Goal: Information Seeking & Learning: Check status

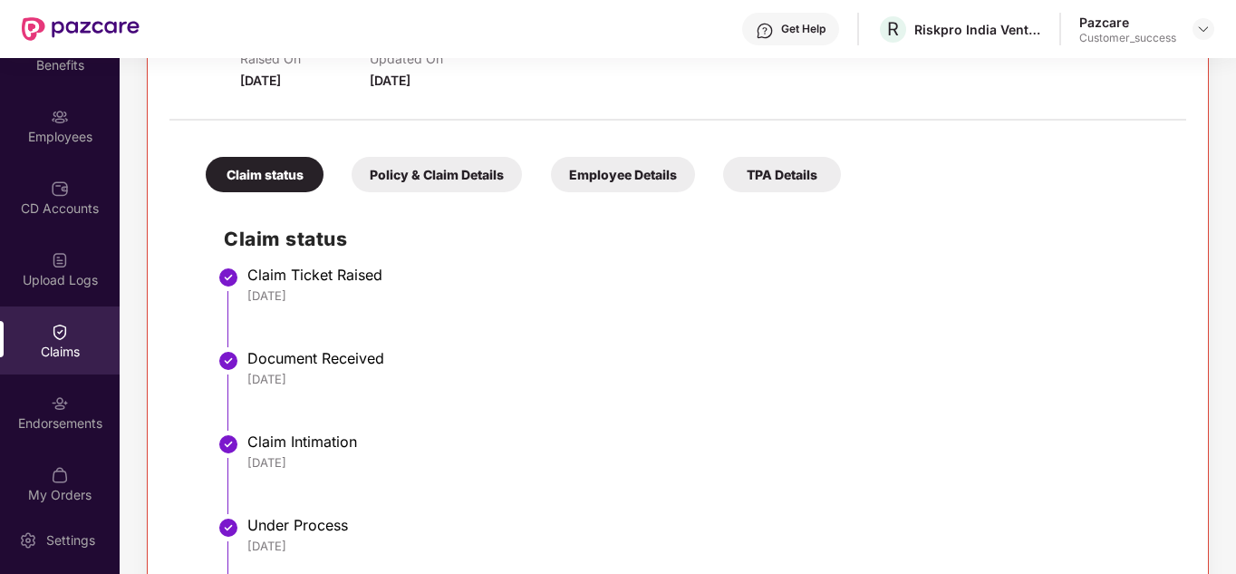
scroll to position [382, 0]
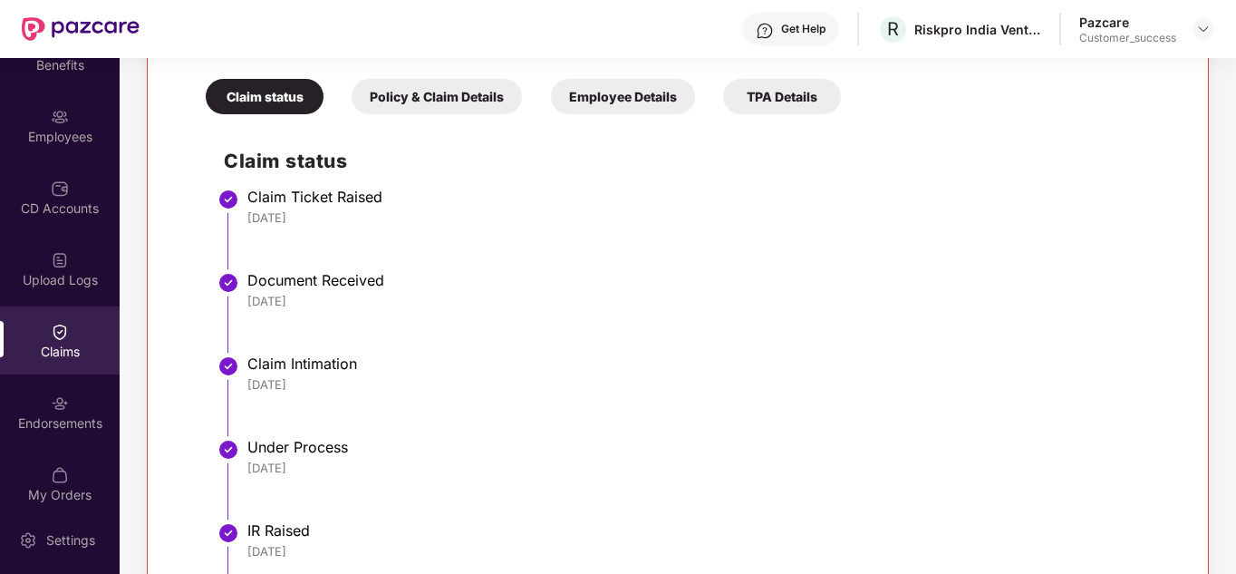
drag, startPoint x: 1029, startPoint y: 566, endPoint x: 1030, endPoint y: 508, distance: 58.0
click at [1030, 508] on ul "Claim Ticket Raised [DATE] Document Received [DATE] Claim Intimation [DATE] Und…" at bounding box center [696, 499] width 944 height 611
click at [1030, 508] on li "Under Process [DATE]" at bounding box center [696, 485] width 944 height 83
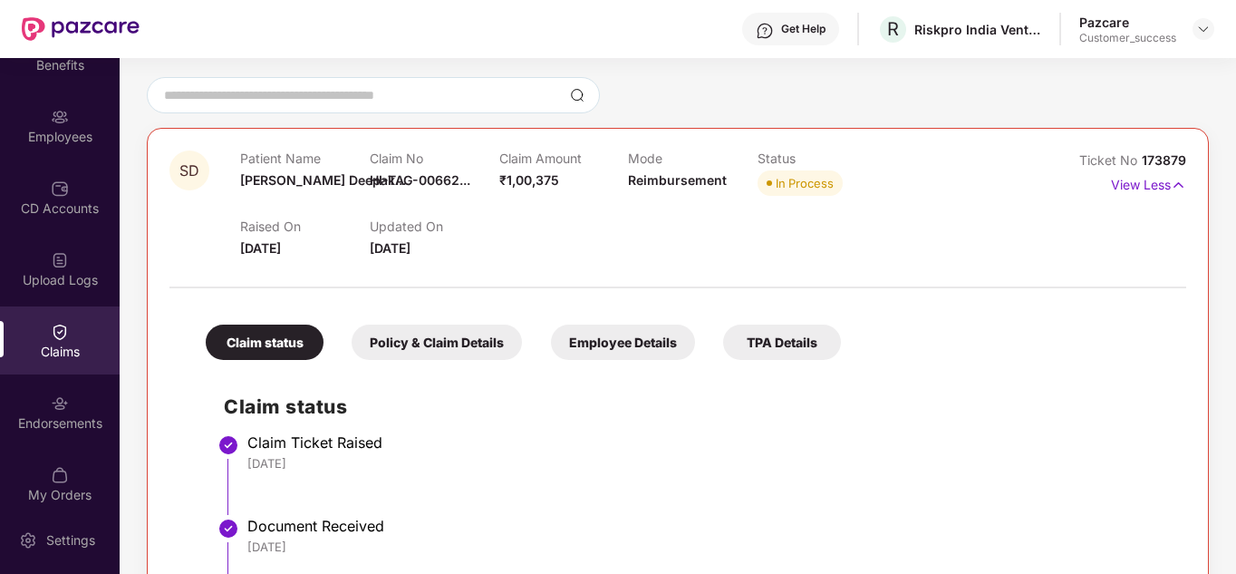
scroll to position [0, 0]
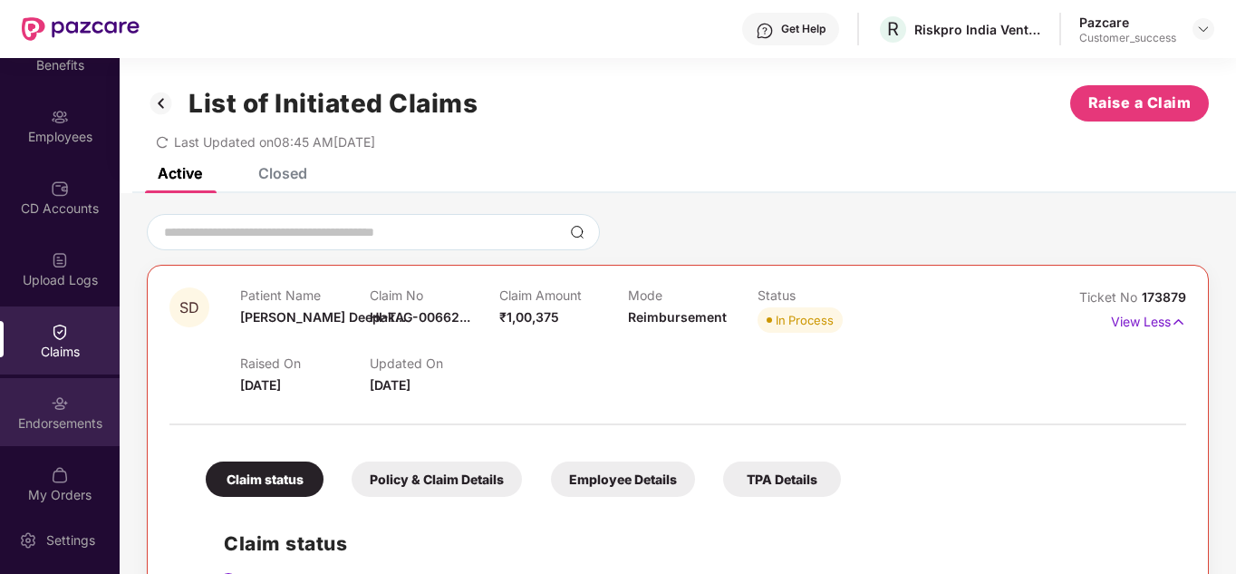
click at [45, 410] on div "Endorsements" at bounding box center [60, 412] width 120 height 68
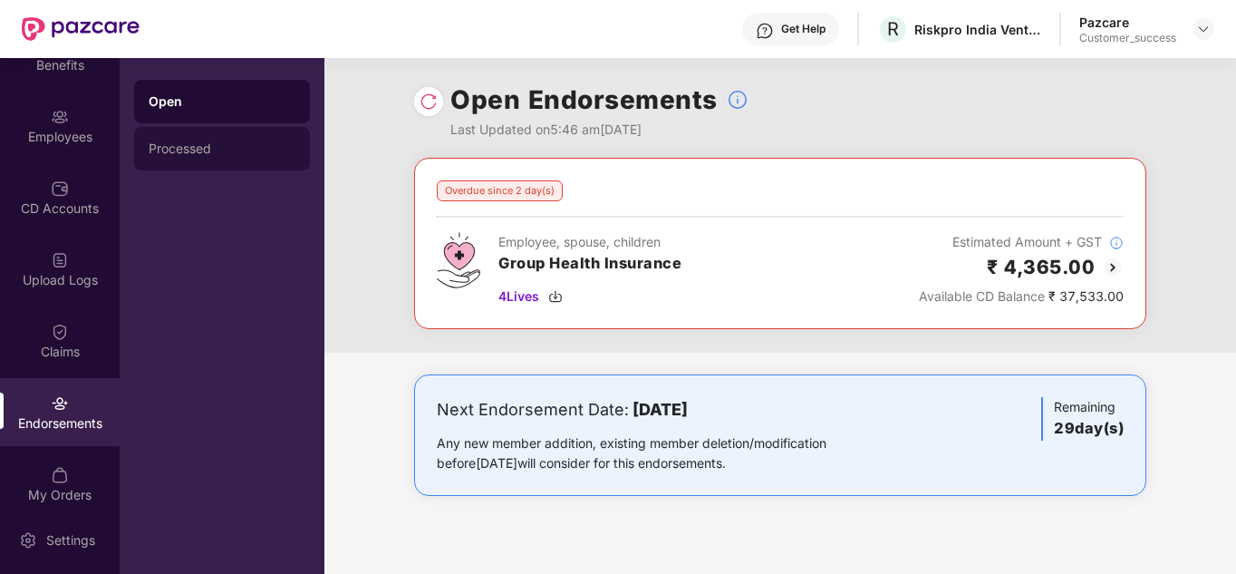
click at [160, 139] on div "Processed" at bounding box center [222, 149] width 176 height 44
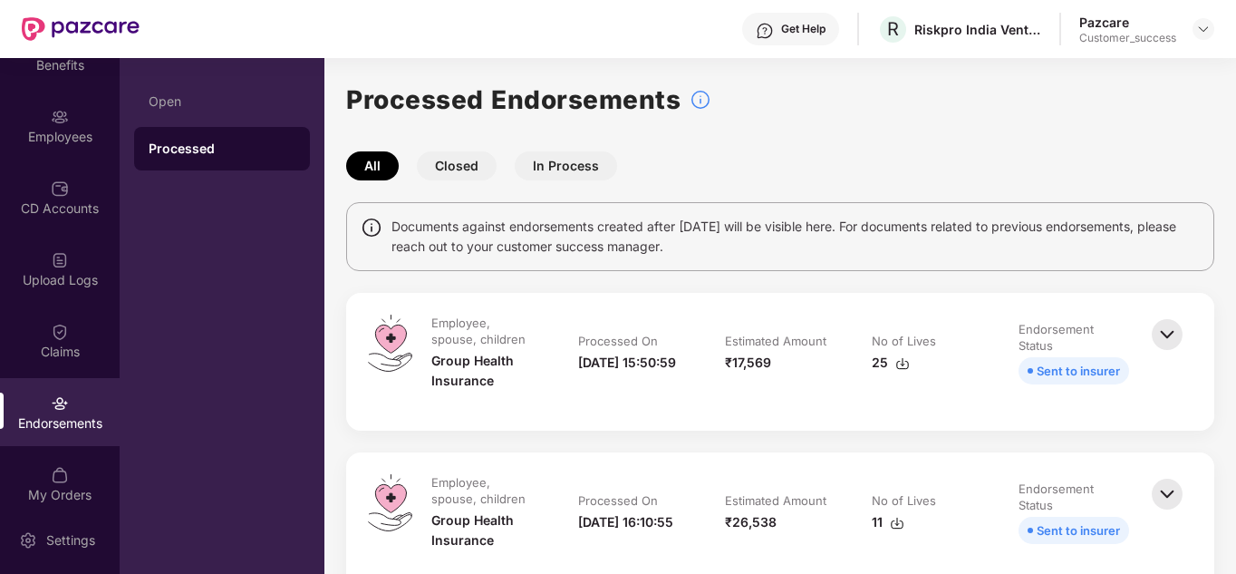
click at [1056, 45] on div "Get Help R Riskpro India Ventures Private Limited Pazcare Customer_success" at bounding box center [677, 29] width 1075 height 58
click at [1200, 28] on img at bounding box center [1203, 29] width 15 height 15
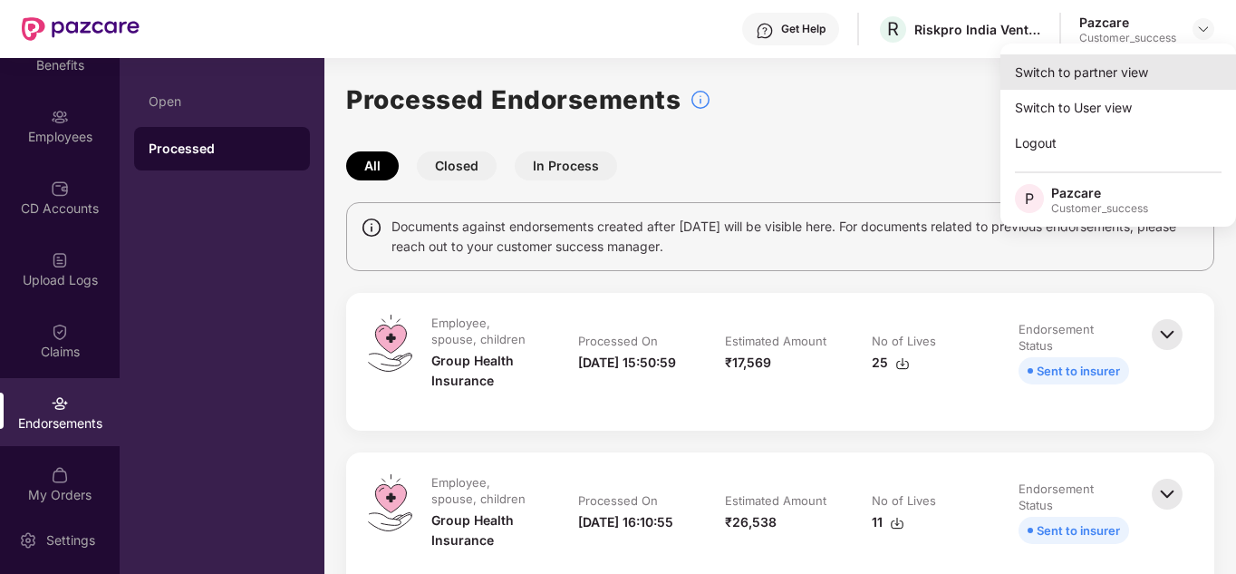
click at [1071, 74] on div "Switch to partner view" at bounding box center [1119, 71] width 236 height 35
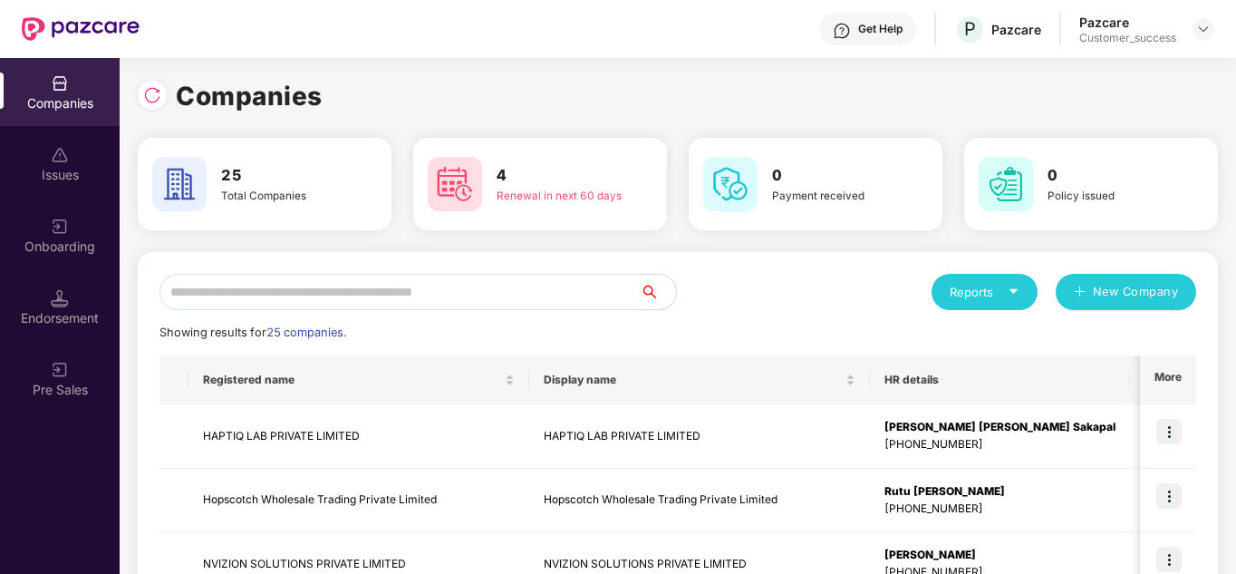
click at [425, 291] on input "text" at bounding box center [400, 292] width 480 height 36
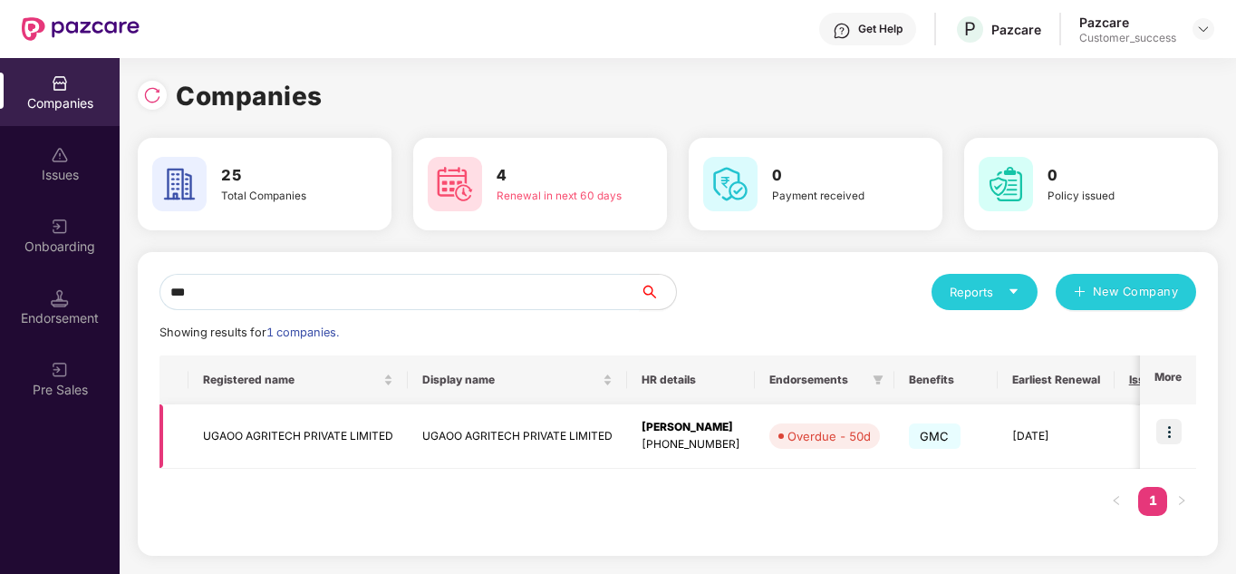
type input "***"
click at [1181, 428] on img at bounding box center [1168, 431] width 25 height 25
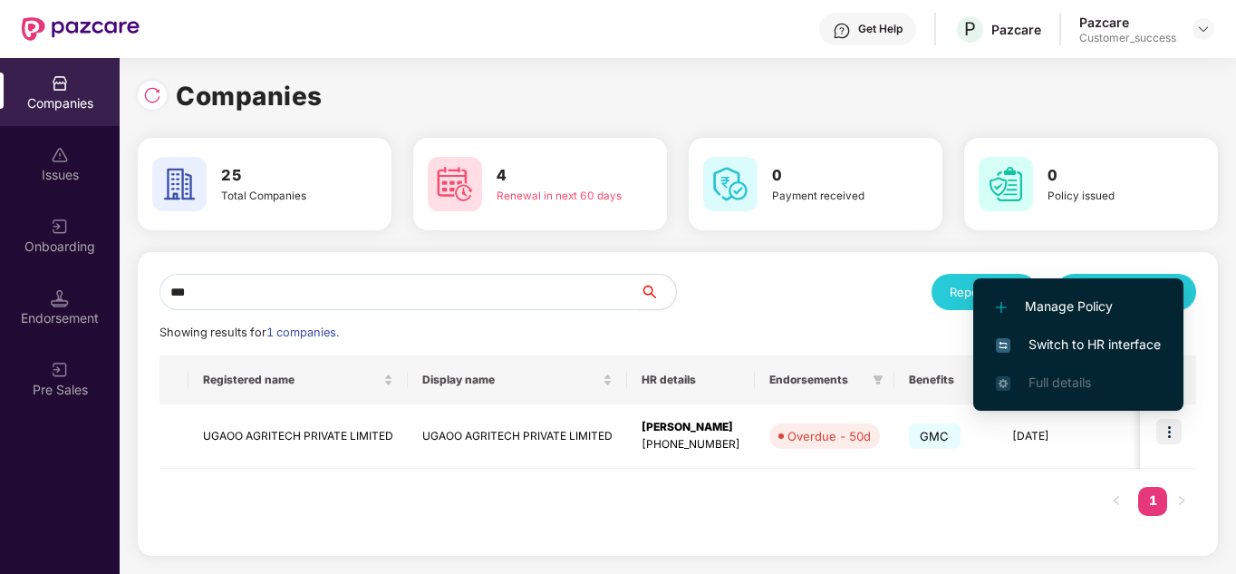
click at [1100, 352] on span "Switch to HR interface" at bounding box center [1078, 344] width 165 height 20
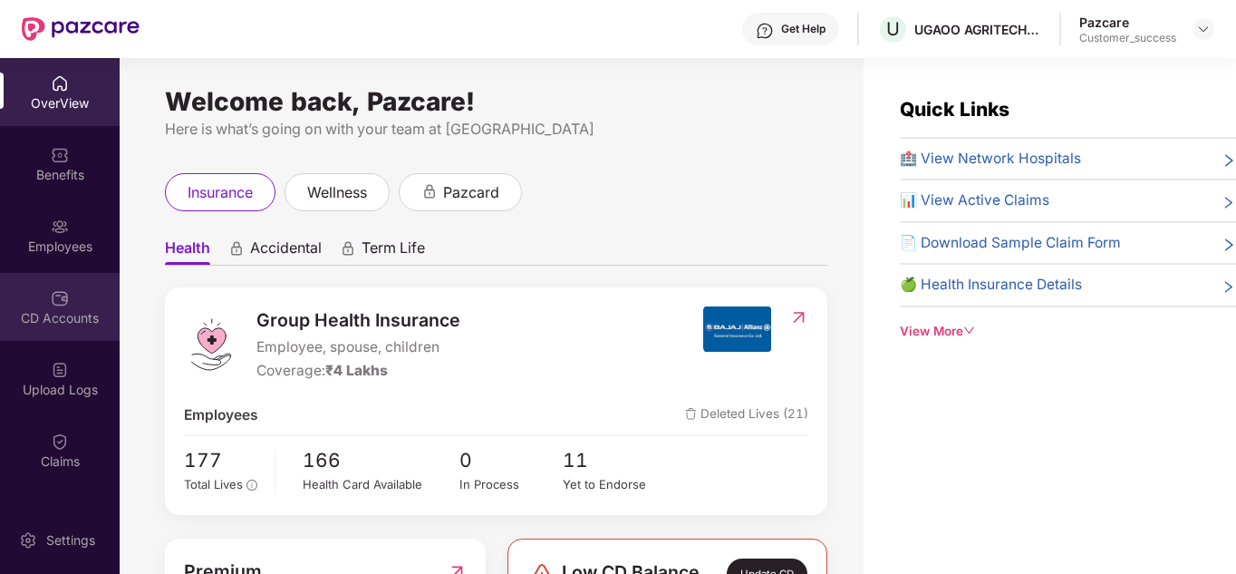
click at [58, 297] on img at bounding box center [60, 298] width 18 height 18
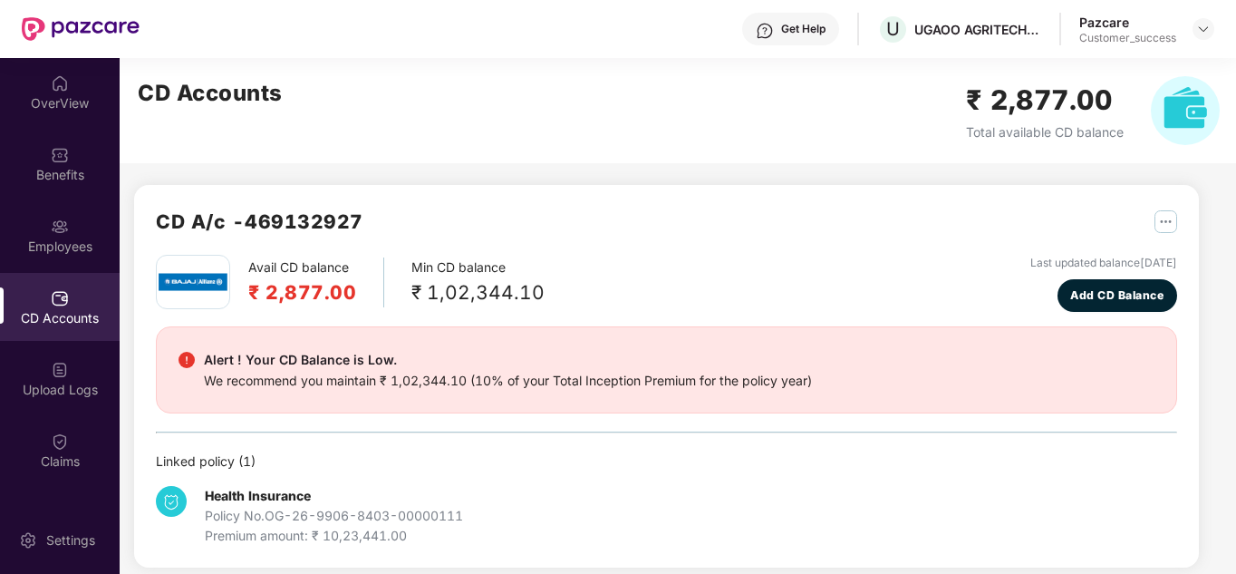
drag, startPoint x: 179, startPoint y: 572, endPoint x: 185, endPoint y: 583, distance: 12.6
click at [185, 573] on html "Get Help U UGAOO AGRITECH PRIVATE LIMITED Pazcare Customer_success OverView Ben…" at bounding box center [618, 287] width 1236 height 574
click at [62, 186] on div "Benefits" at bounding box center [60, 164] width 120 height 68
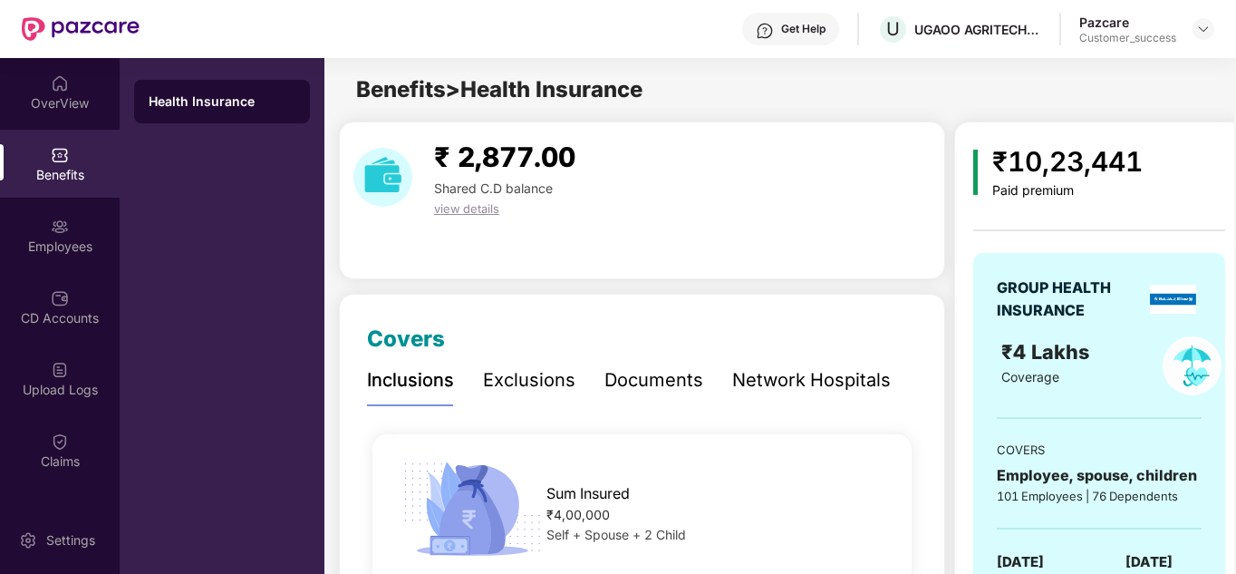
click at [724, 268] on div "₹ 2,877.00 Shared C.D balance view details" at bounding box center [642, 200] width 606 height 158
click at [650, 370] on div "Documents" at bounding box center [654, 380] width 99 height 28
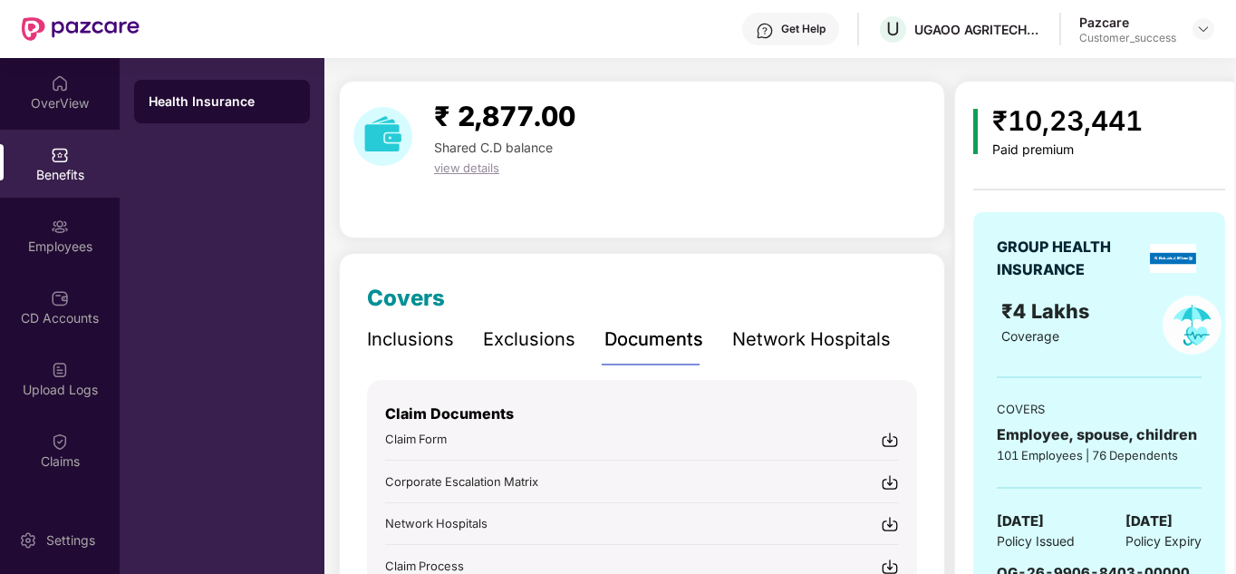
scroll to position [73, 0]
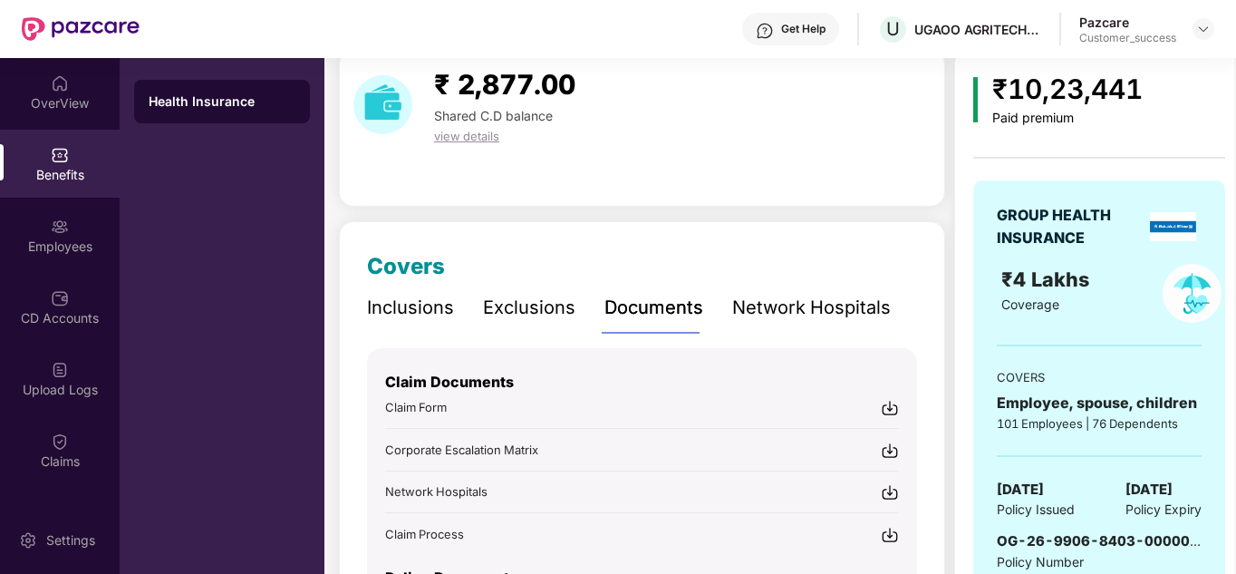
click at [747, 208] on div "₹ 2,877.00 Shared C.D balance view details Covers Inclusions Exclusions Documen…" at bounding box center [642, 405] width 606 height 712
click at [1196, 34] on img at bounding box center [1203, 29] width 15 height 15
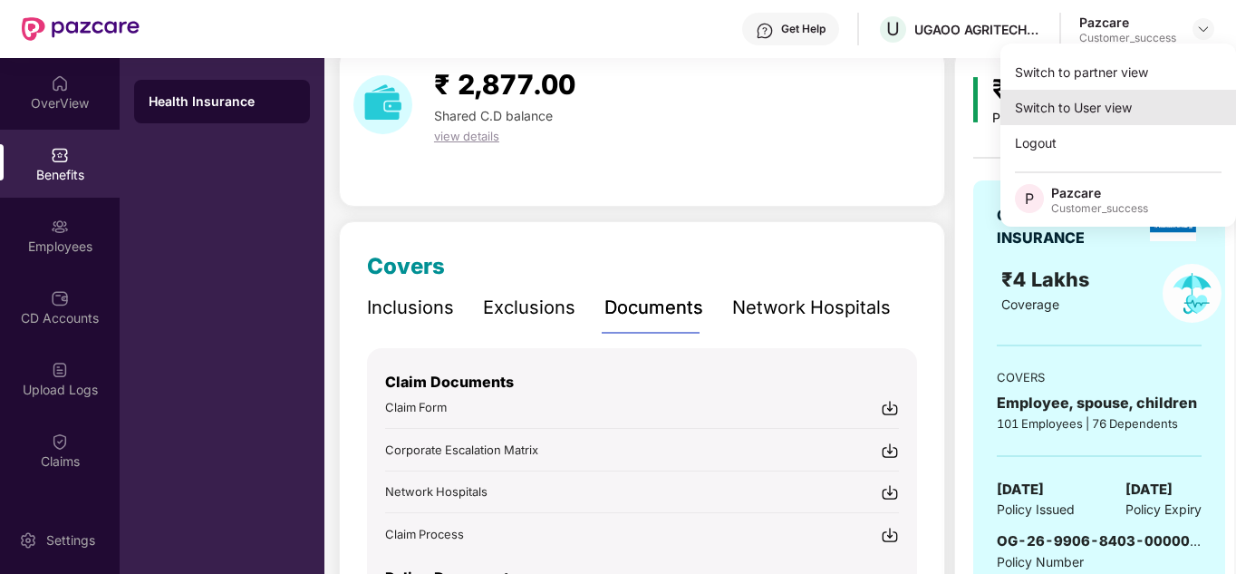
click at [1112, 102] on div "Switch to User view" at bounding box center [1119, 107] width 236 height 35
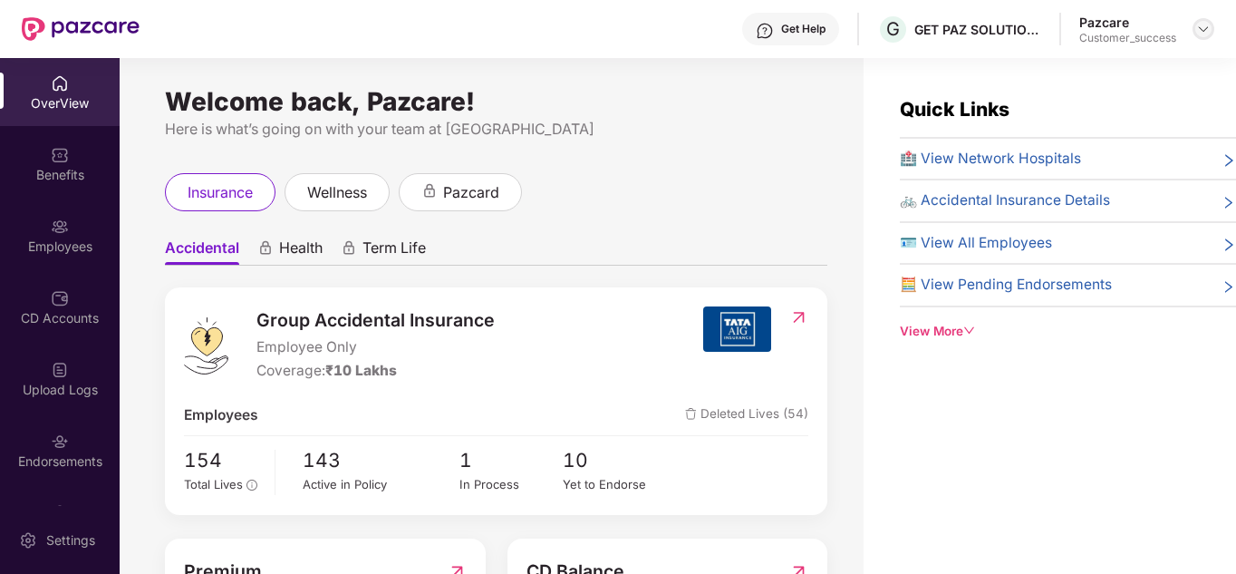
click at [1193, 28] on div at bounding box center [1204, 29] width 22 height 22
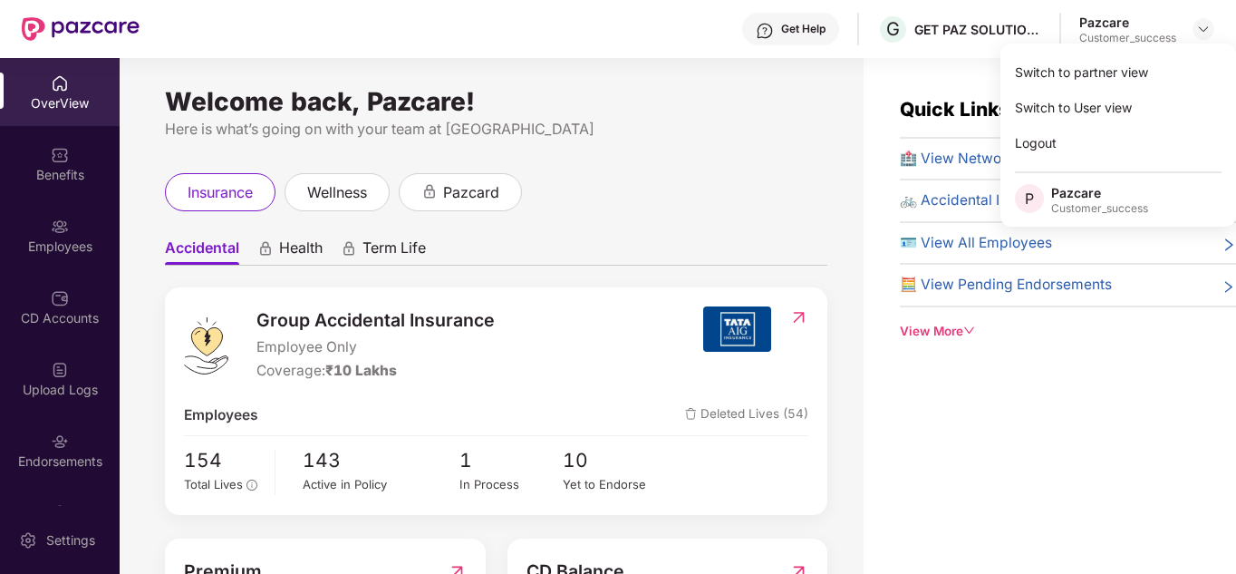
click at [941, 429] on div "Quick Links 🏥 View Network Hospitals 🚲 Accidental Insurance Details 🪪 View All …" at bounding box center [1050, 345] width 372 height 574
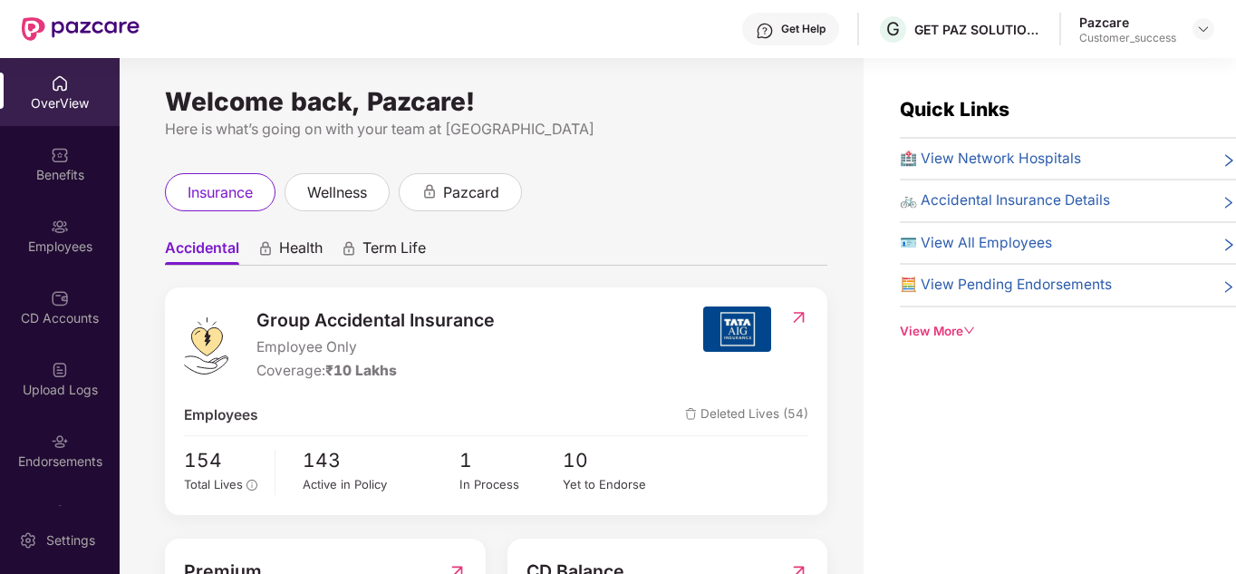
click at [1188, 31] on div "Pazcare Customer_success" at bounding box center [1146, 30] width 135 height 32
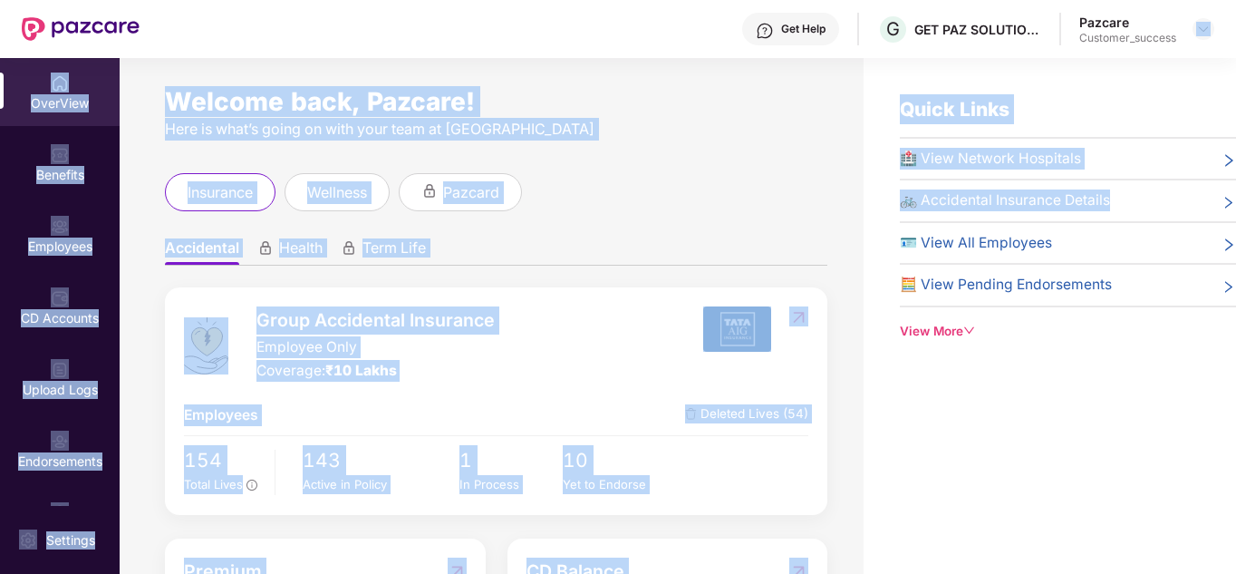
drag, startPoint x: 1194, startPoint y: 28, endPoint x: 1092, endPoint y: 422, distance: 407.1
click at [1092, 422] on div "Get Help G GET PAZ SOLUTIONS PRIVATE LIMTED Pazcare Customer_success OverView B…" at bounding box center [618, 287] width 1236 height 574
click at [1201, 27] on img at bounding box center [1203, 29] width 15 height 15
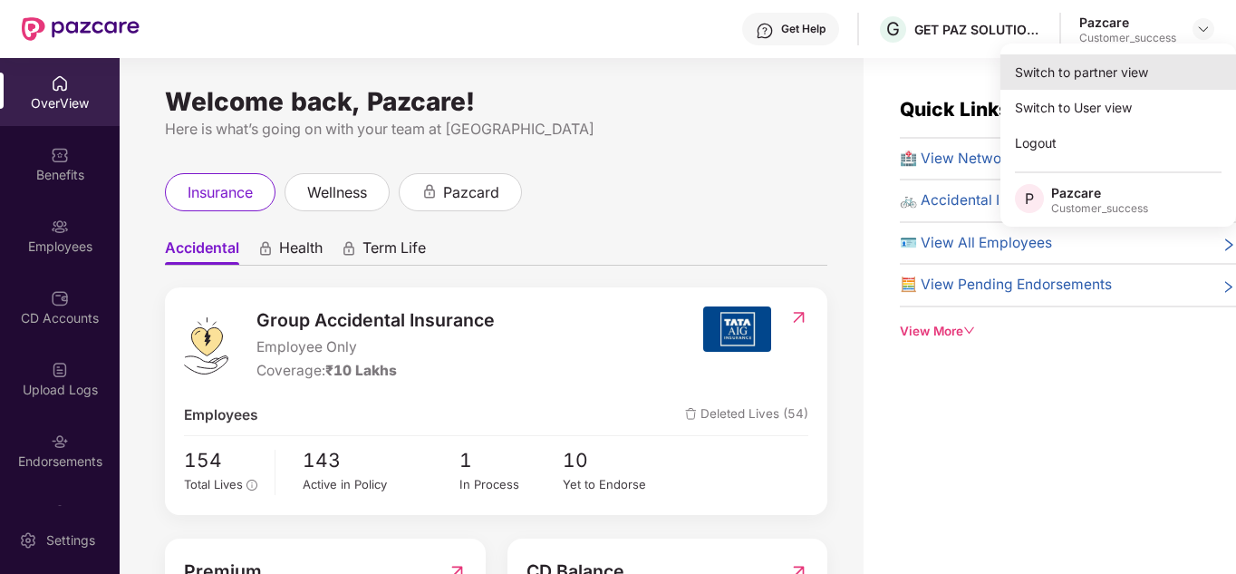
click at [1120, 59] on div "Switch to partner view" at bounding box center [1119, 71] width 236 height 35
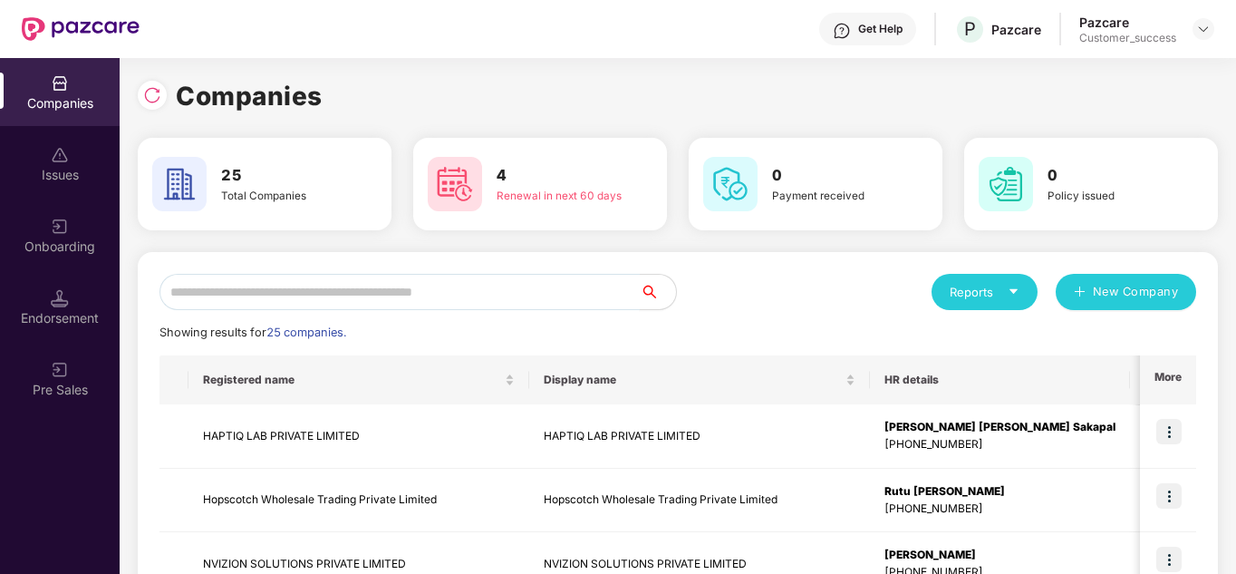
click at [422, 285] on input "text" at bounding box center [400, 292] width 480 height 36
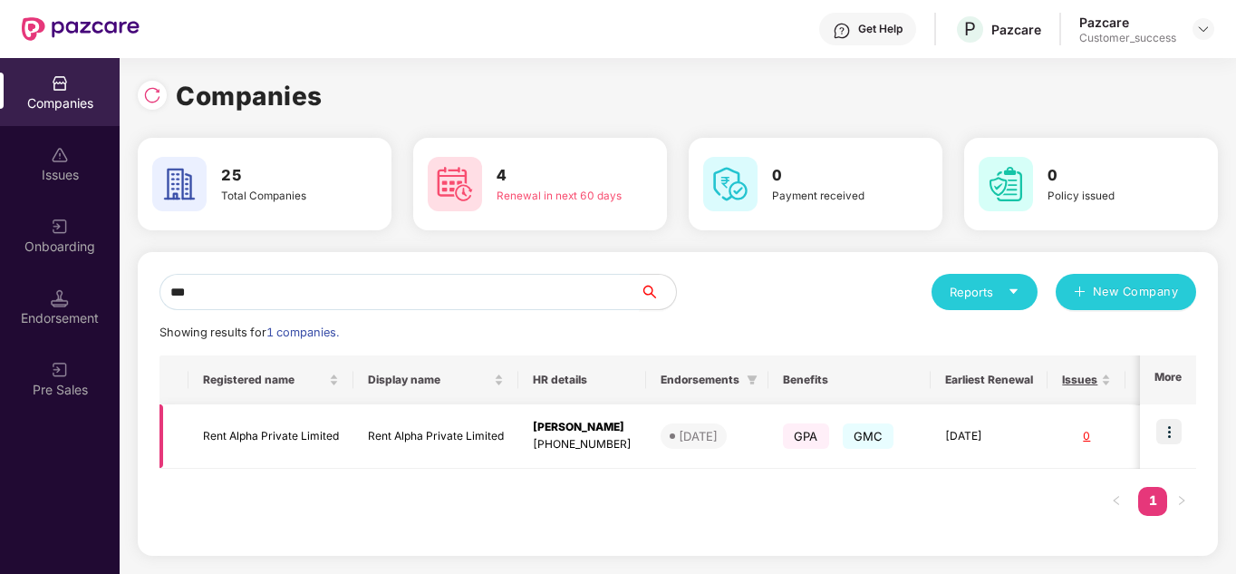
type input "***"
click at [1172, 439] on img at bounding box center [1168, 431] width 25 height 25
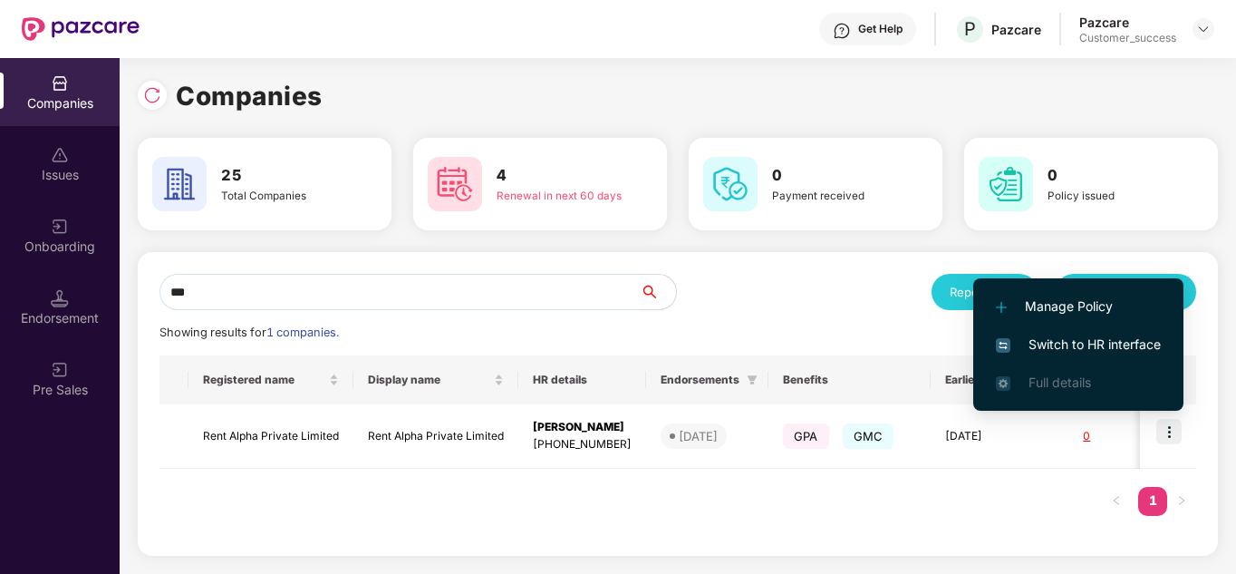
click at [1098, 346] on span "Switch to HR interface" at bounding box center [1078, 344] width 165 height 20
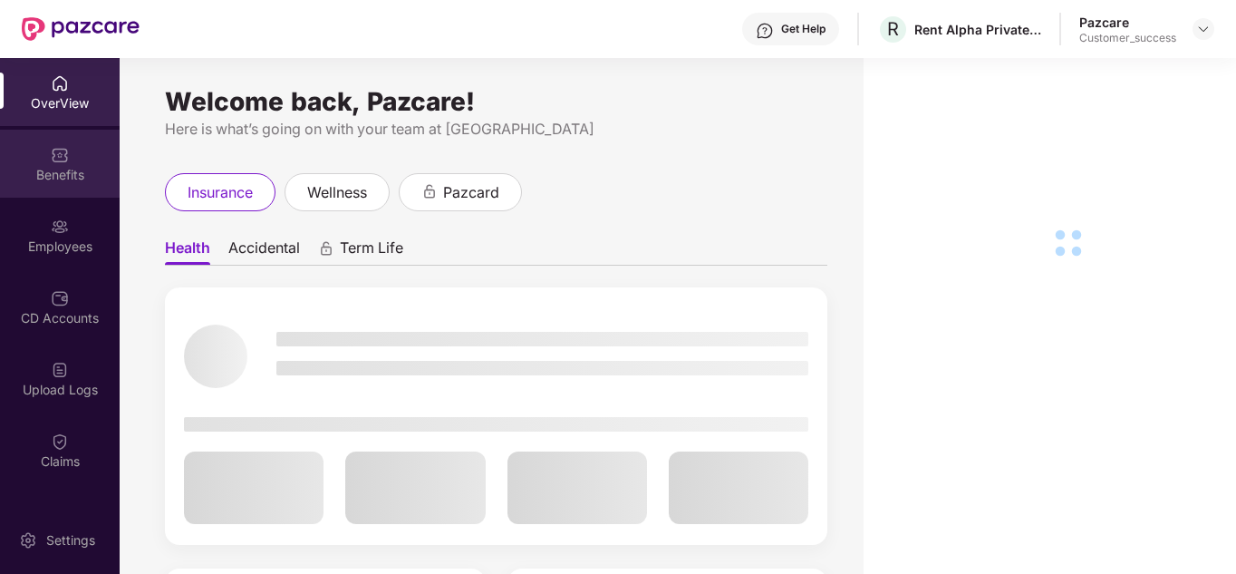
click at [53, 146] on img at bounding box center [60, 155] width 18 height 18
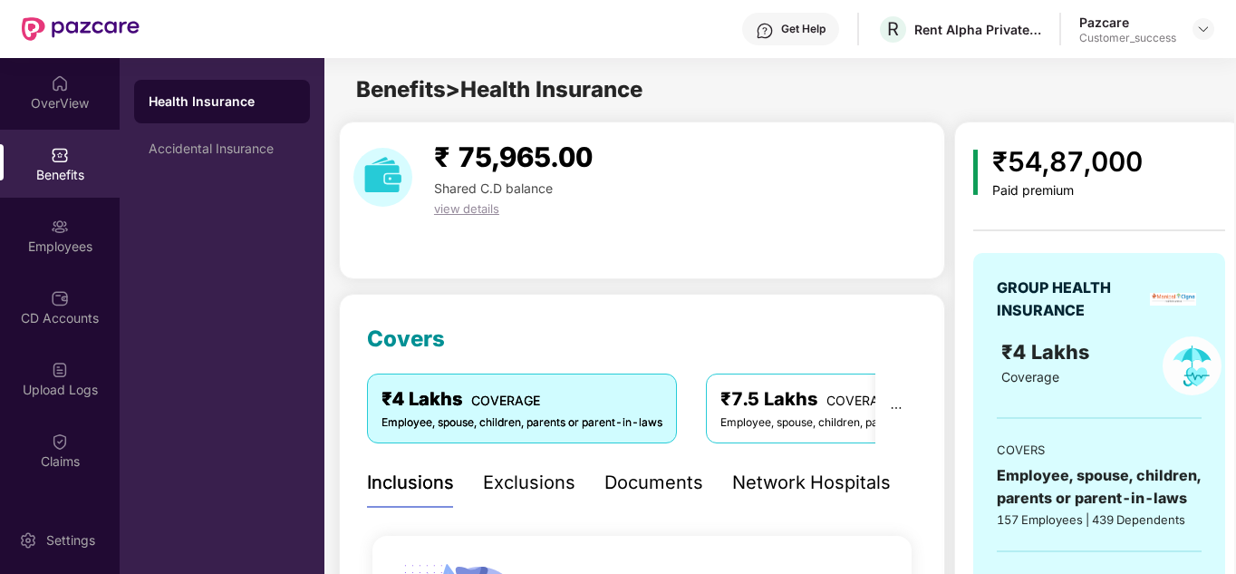
click at [588, 278] on div "₹ 75,965.00 Shared C.D balance view details" at bounding box center [642, 200] width 606 height 158
click at [643, 498] on div "Documents" at bounding box center [654, 483] width 99 height 50
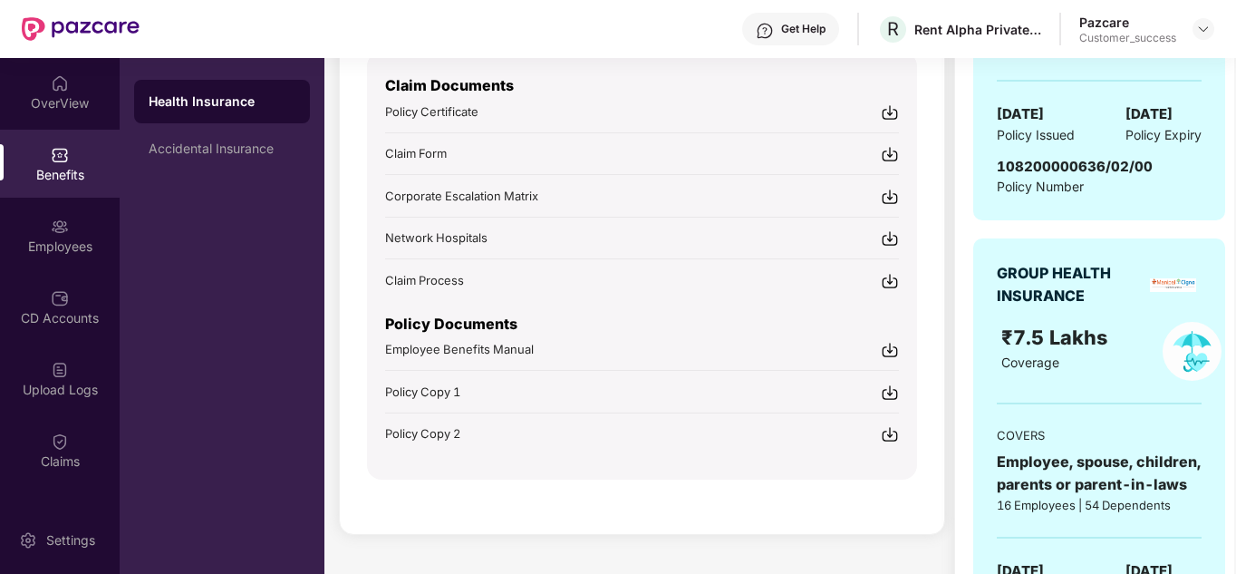
scroll to position [471, 0]
click at [889, 397] on img at bounding box center [890, 391] width 18 height 18
click at [882, 432] on img at bounding box center [890, 433] width 18 height 18
click at [620, 526] on div "Covers ₹4 Lakhs COVERAGE Employee, spouse, children, parents or parent-in-laws …" at bounding box center [642, 177] width 606 height 711
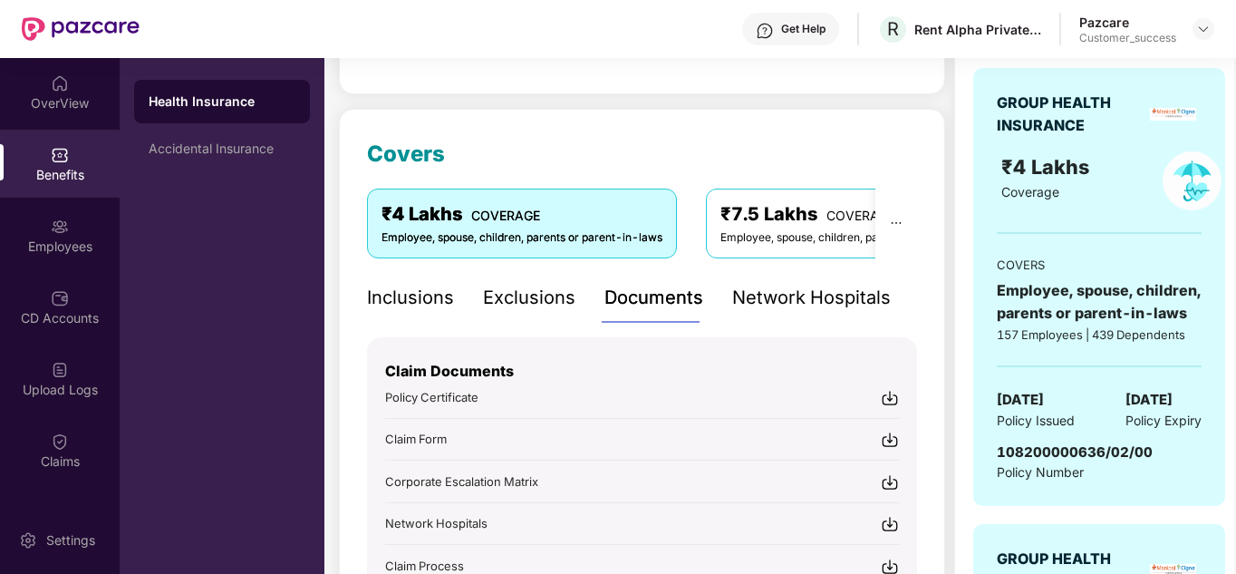
scroll to position [181, 0]
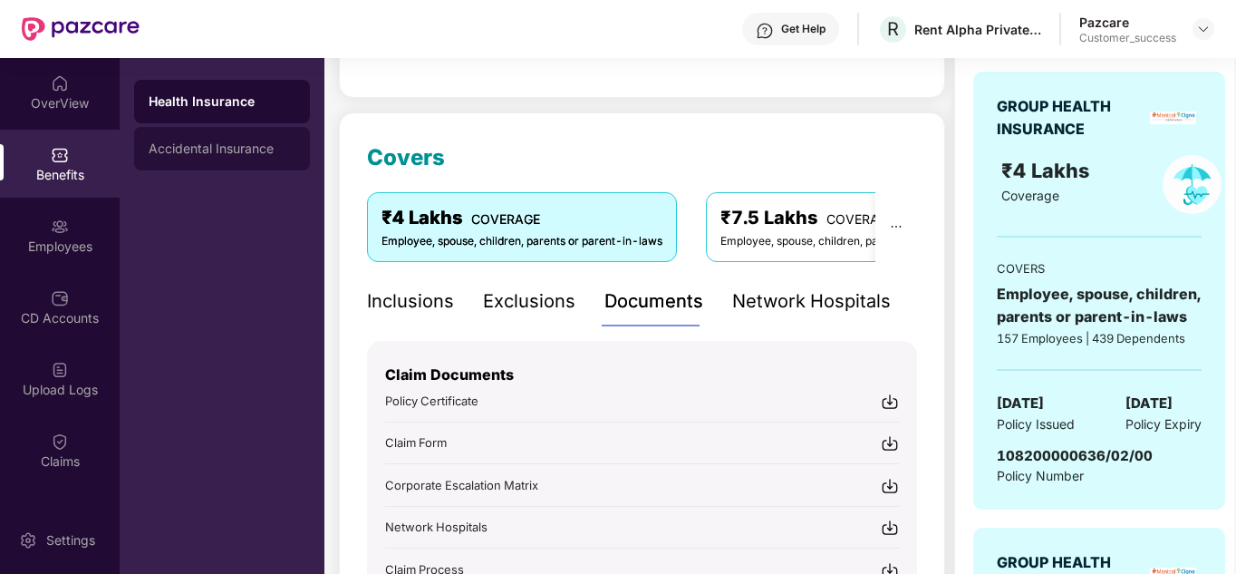
click at [211, 151] on div "Accidental Insurance" at bounding box center [222, 148] width 147 height 15
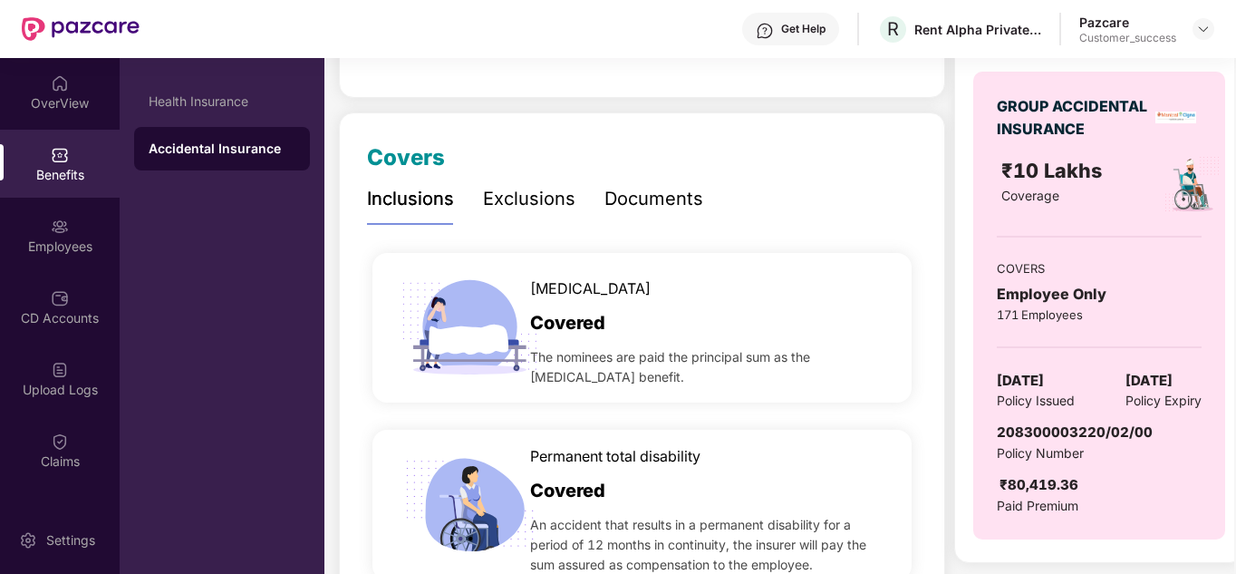
click at [636, 183] on div "Documents" at bounding box center [654, 199] width 99 height 50
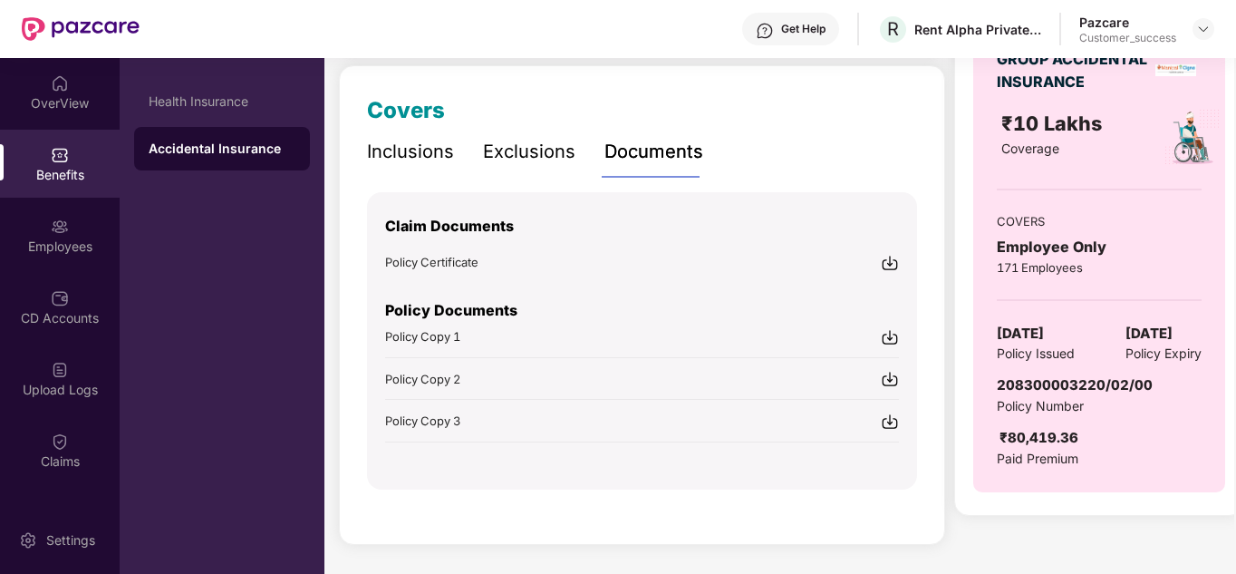
scroll to position [192, 0]
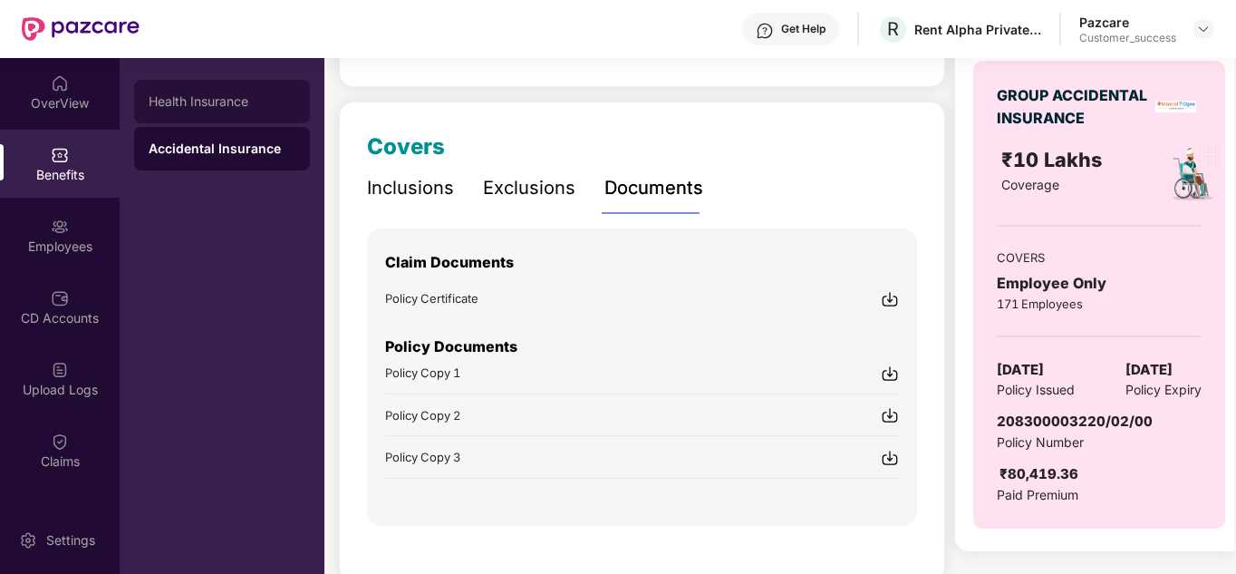
click at [262, 103] on div "Health Insurance" at bounding box center [222, 101] width 147 height 15
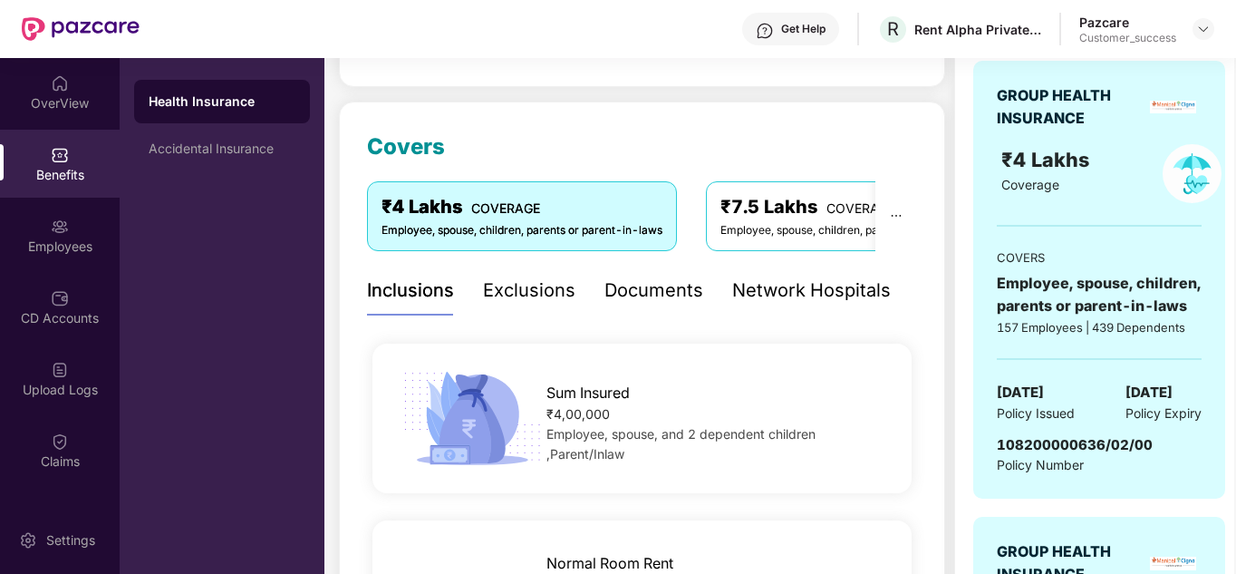
click at [734, 332] on div "Sum Insured ₹4,00,000 Employee, spouse, and 2 dependent children ,Parent/Inlaw" at bounding box center [642, 418] width 550 height 177
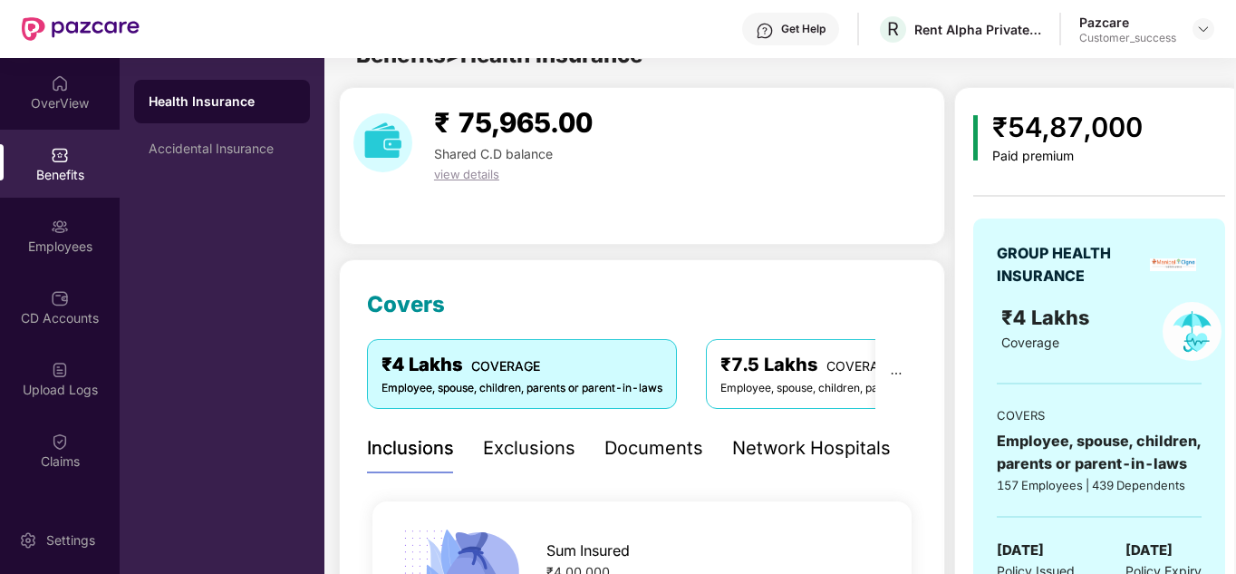
scroll to position [36, 0]
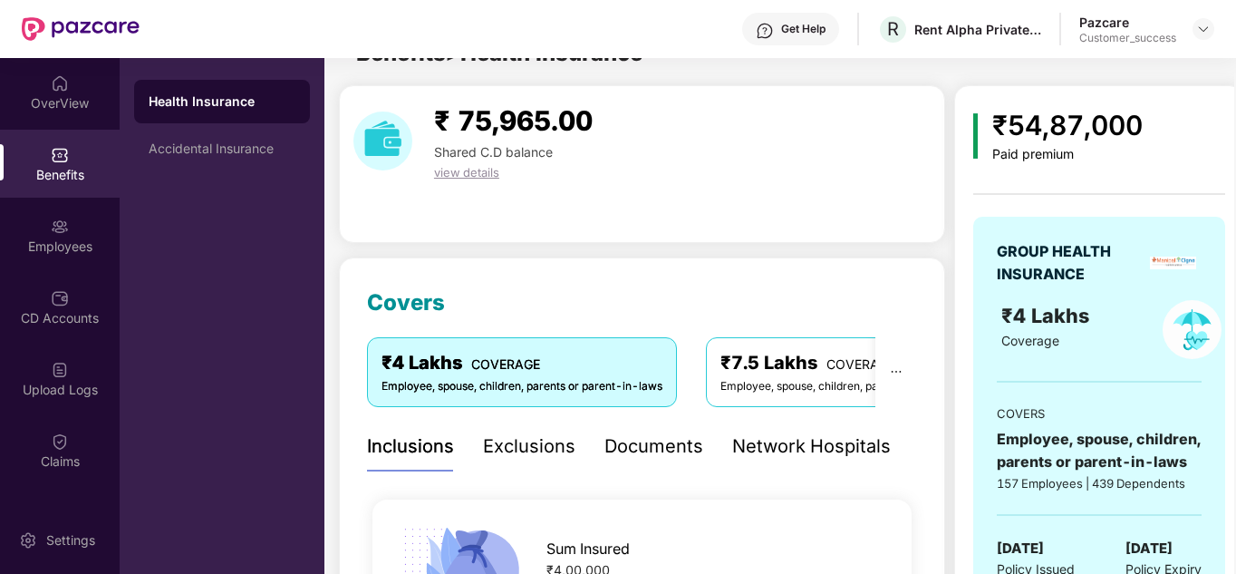
click at [565, 435] on div "Exclusions" at bounding box center [529, 446] width 92 height 28
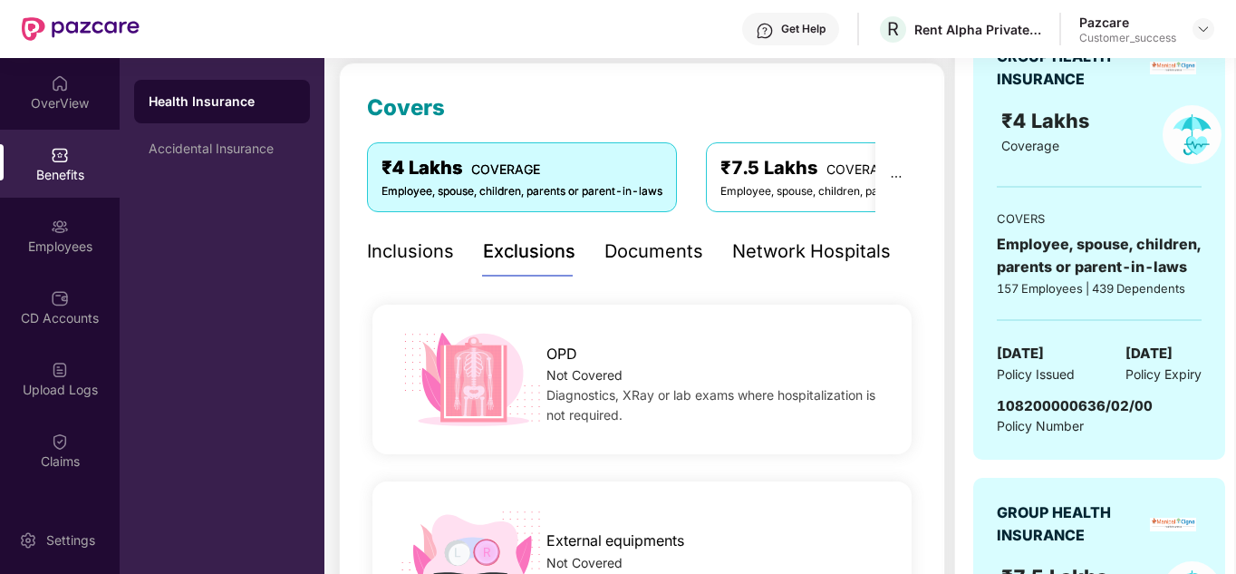
scroll to position [267, 0]
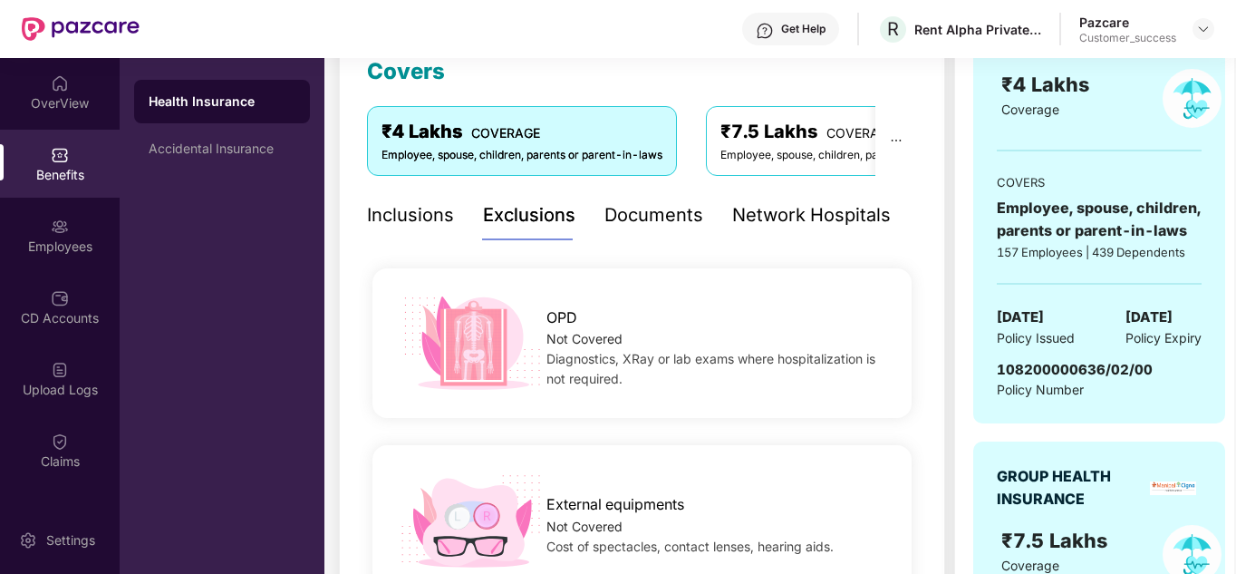
click at [675, 201] on div "Documents" at bounding box center [654, 215] width 99 height 28
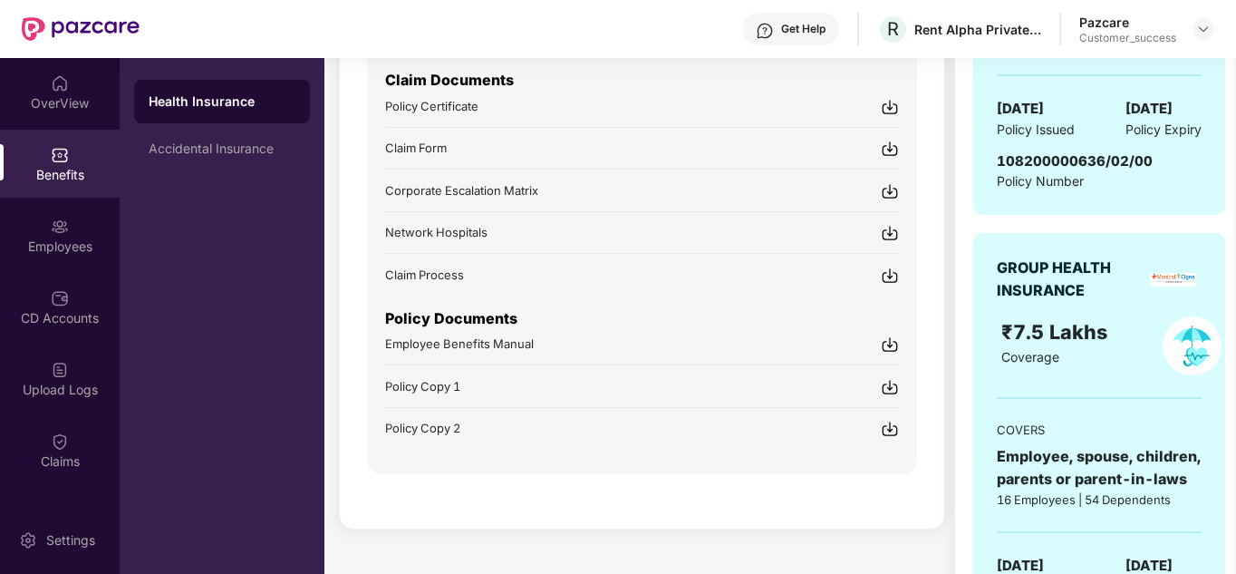
scroll to position [557, 0]
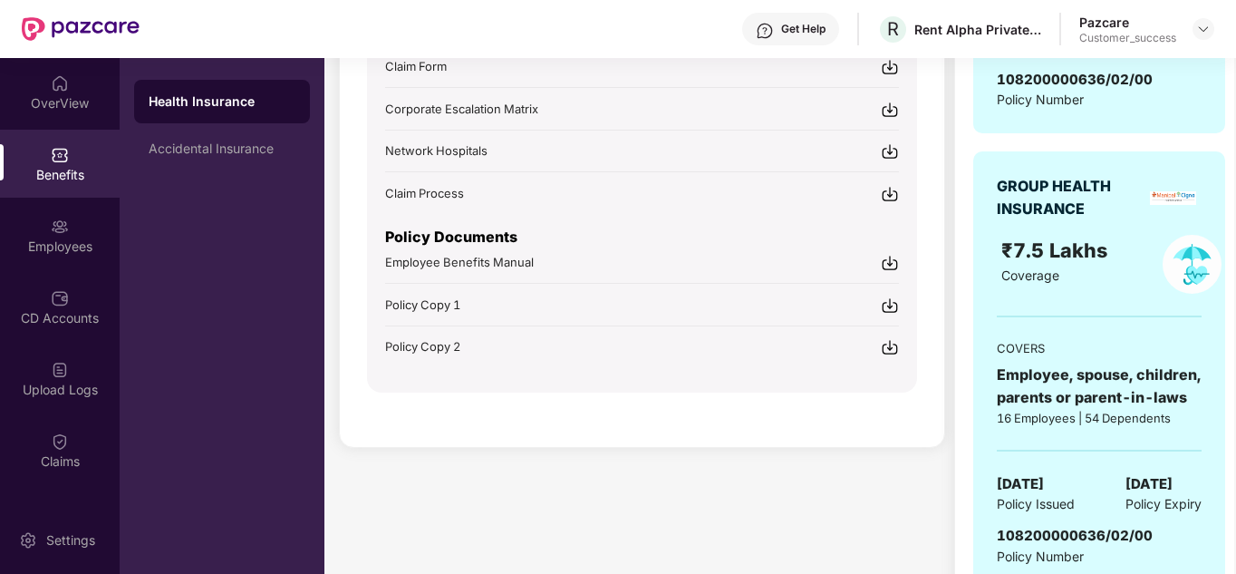
click at [892, 306] on img at bounding box center [890, 305] width 18 height 18
click at [887, 344] on img at bounding box center [890, 347] width 18 height 18
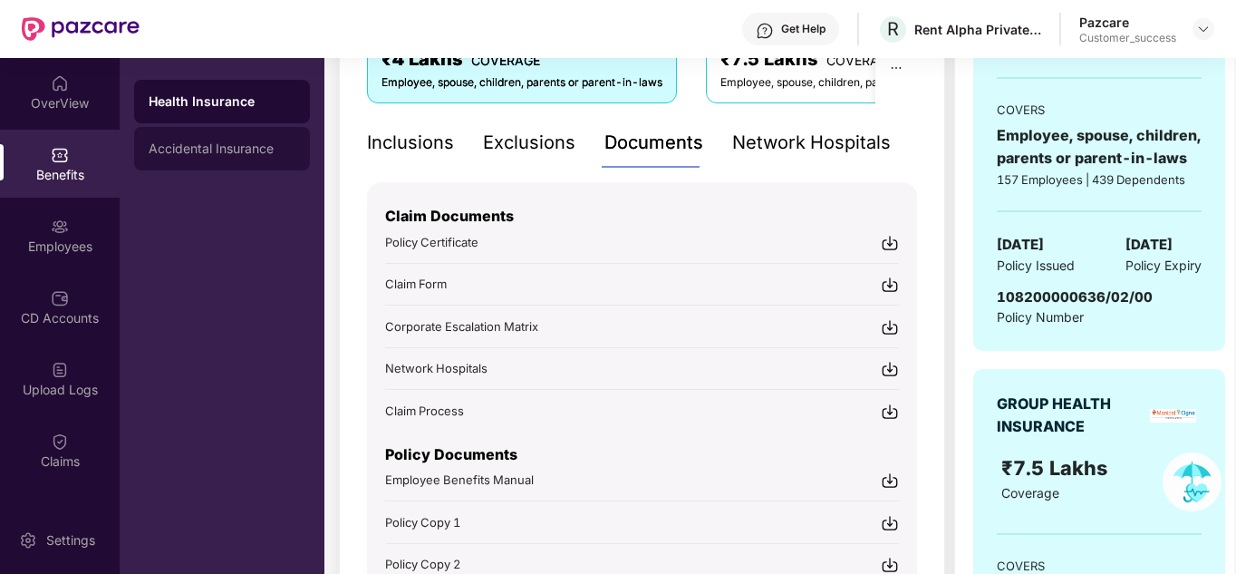
click at [220, 161] on div "Accidental Insurance" at bounding box center [222, 149] width 176 height 44
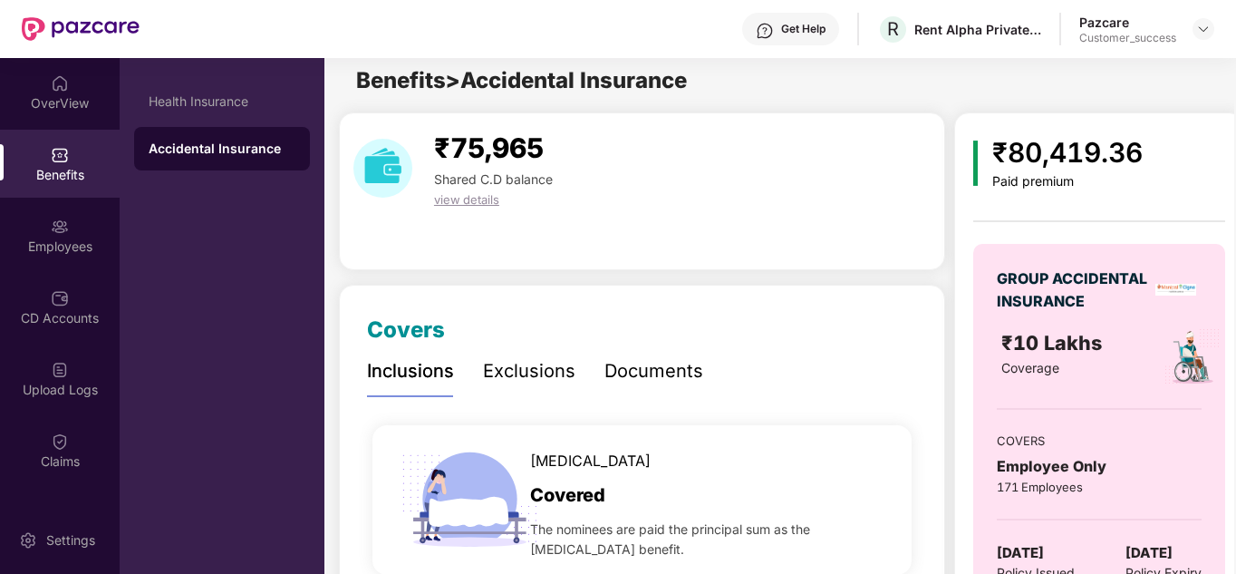
click at [536, 353] on div "Exclusions" at bounding box center [529, 371] width 92 height 50
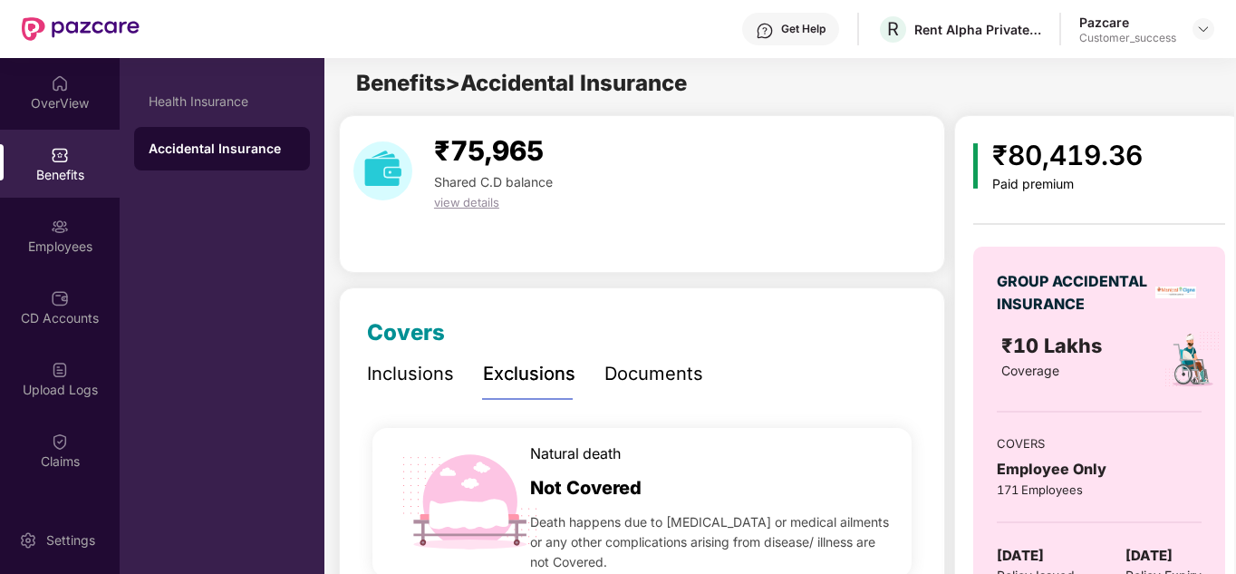
scroll to position [0, 0]
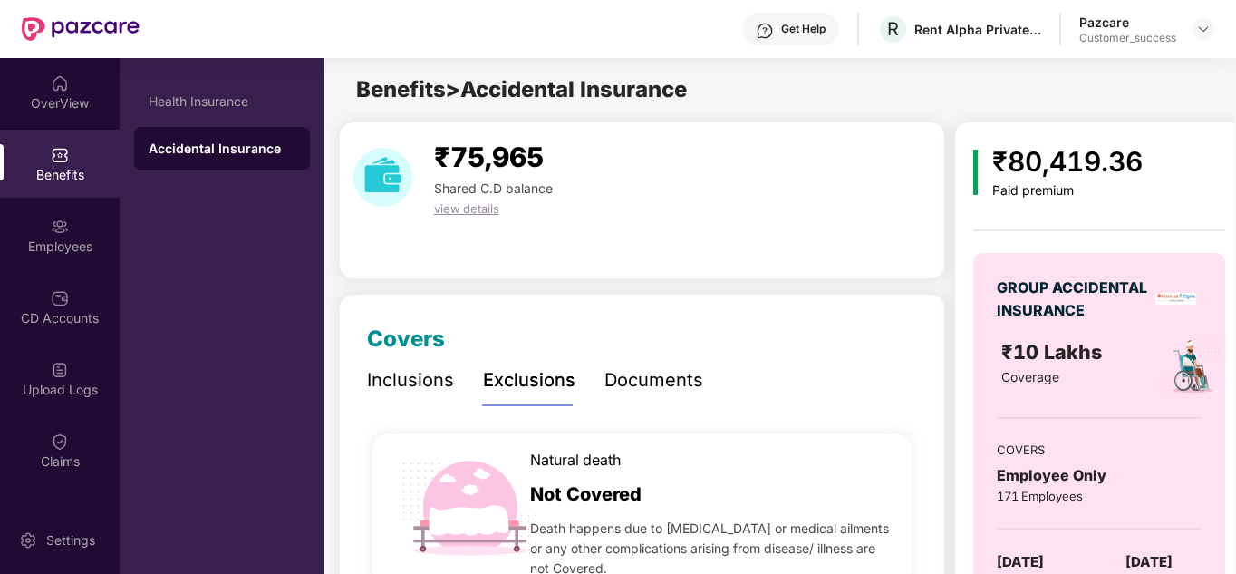
click at [228, 127] on div "Accidental Insurance" at bounding box center [222, 149] width 176 height 44
click at [213, 108] on div "Health Insurance" at bounding box center [222, 101] width 147 height 15
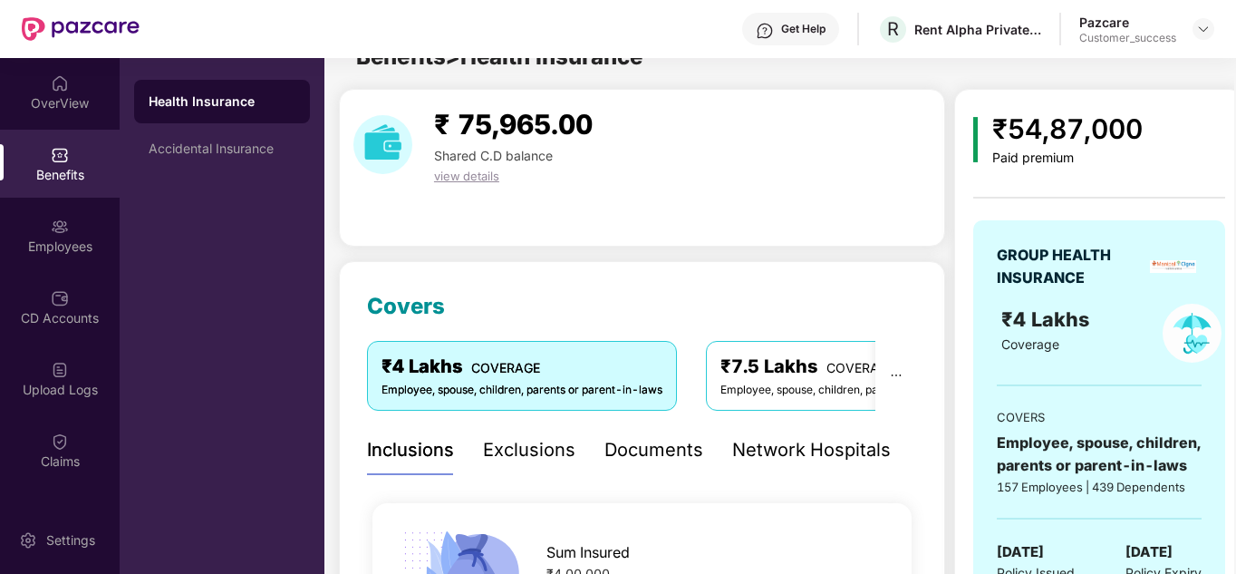
scroll to position [36, 0]
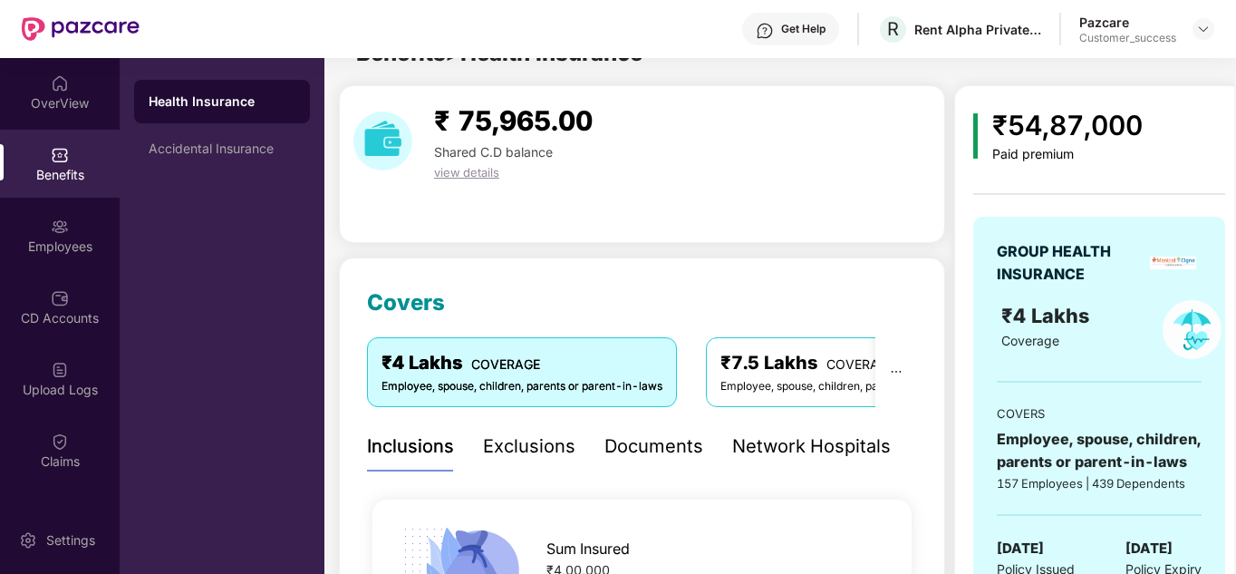
click at [516, 430] on div "Exclusions" at bounding box center [529, 446] width 92 height 50
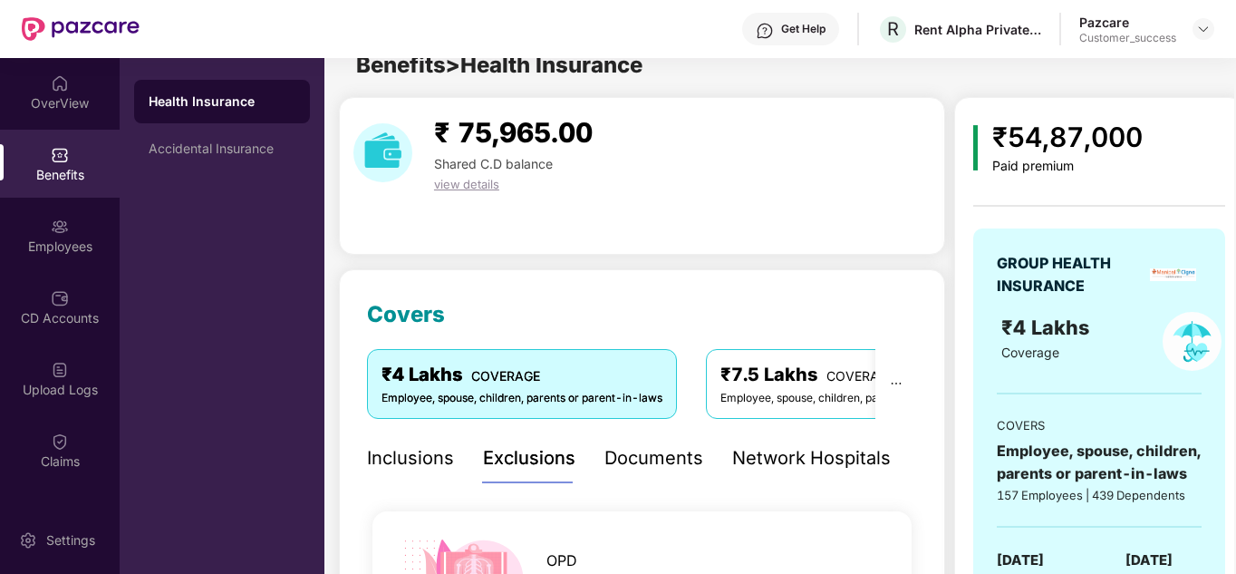
scroll to position [0, 0]
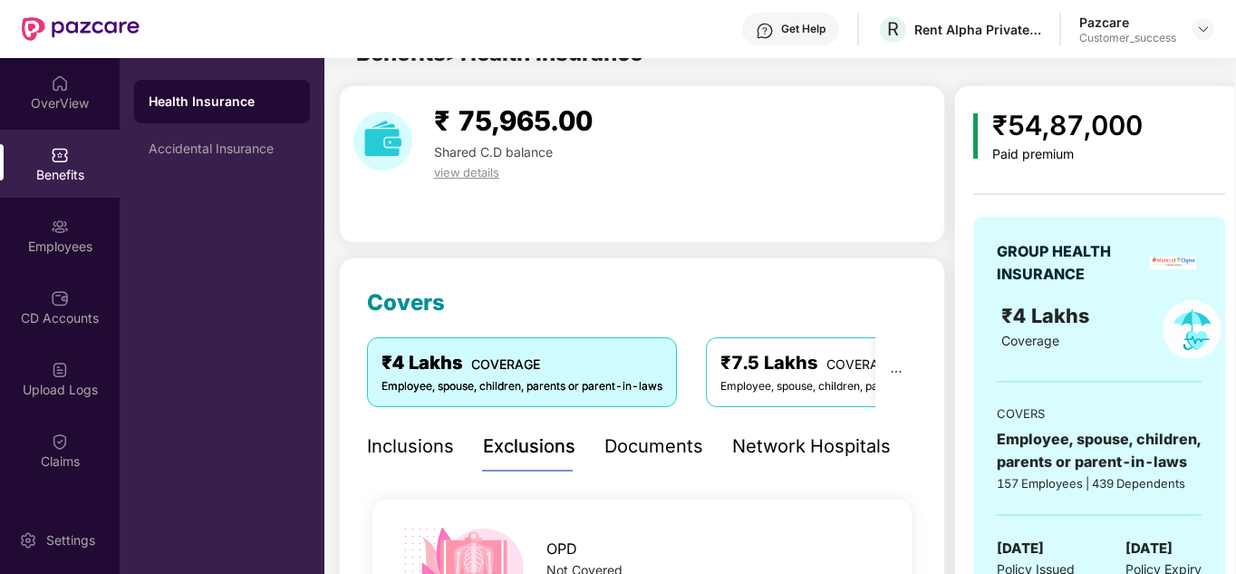
click at [426, 448] on div "Inclusions" at bounding box center [410, 446] width 87 height 28
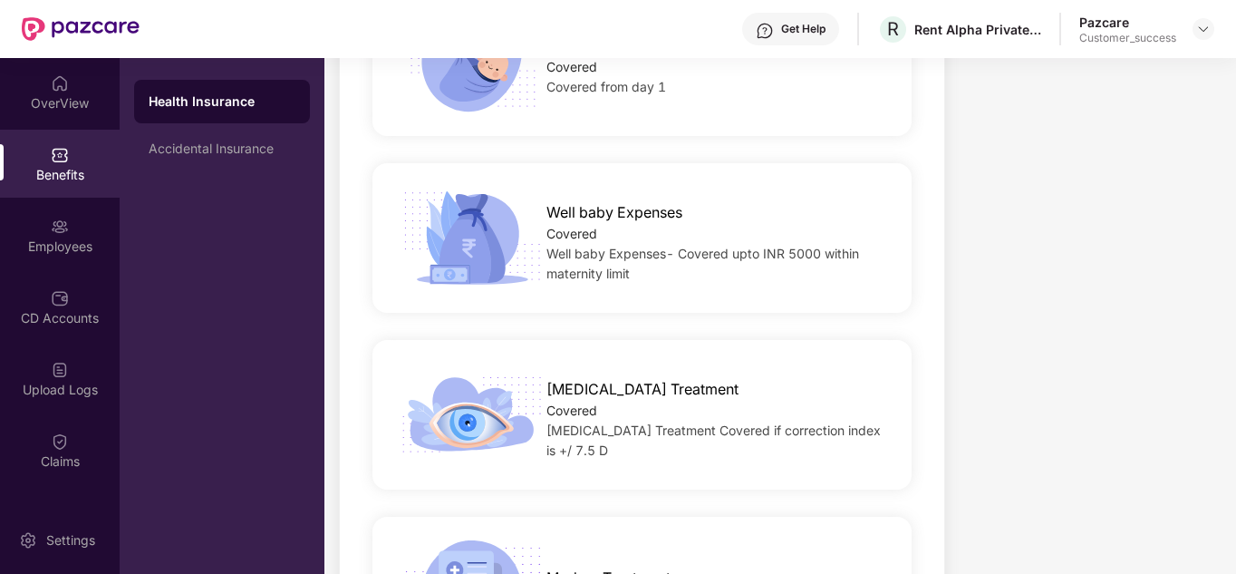
scroll to position [3024, 0]
drag, startPoint x: 1237, startPoint y: 306, endPoint x: 1236, endPoint y: 350, distance: 43.5
click at [1235, 330] on html "Get Help R Rent Alpha Private Limited Pazcare Customer_success OverView Benefit…" at bounding box center [618, 287] width 1236 height 574
click at [1201, 24] on img at bounding box center [1203, 29] width 15 height 15
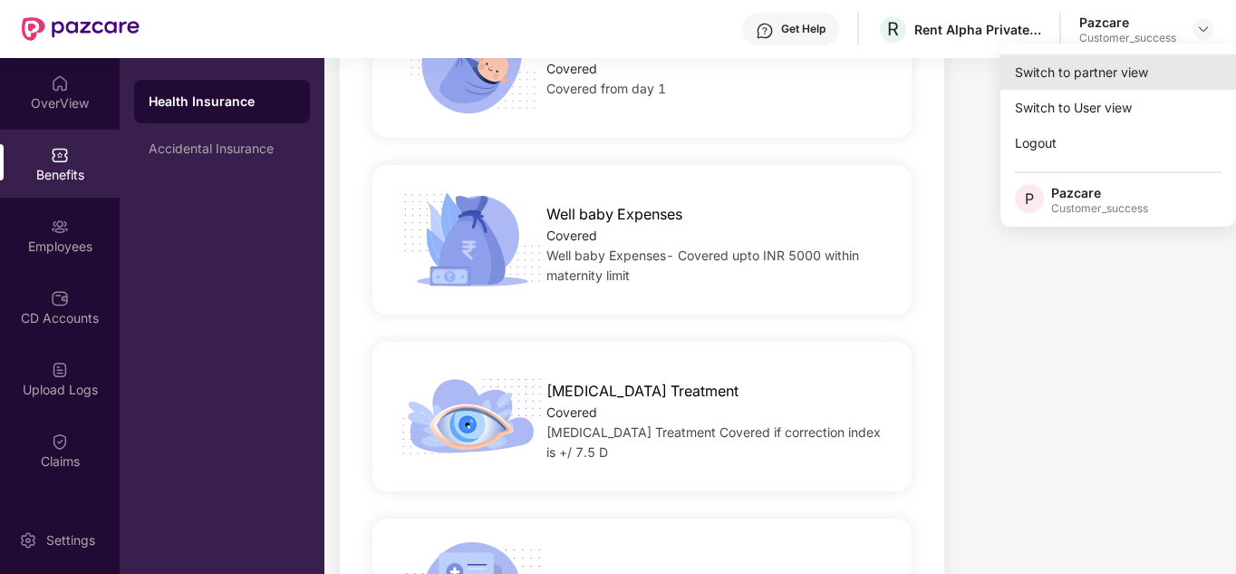
click at [1132, 58] on div "Switch to partner view" at bounding box center [1119, 71] width 236 height 35
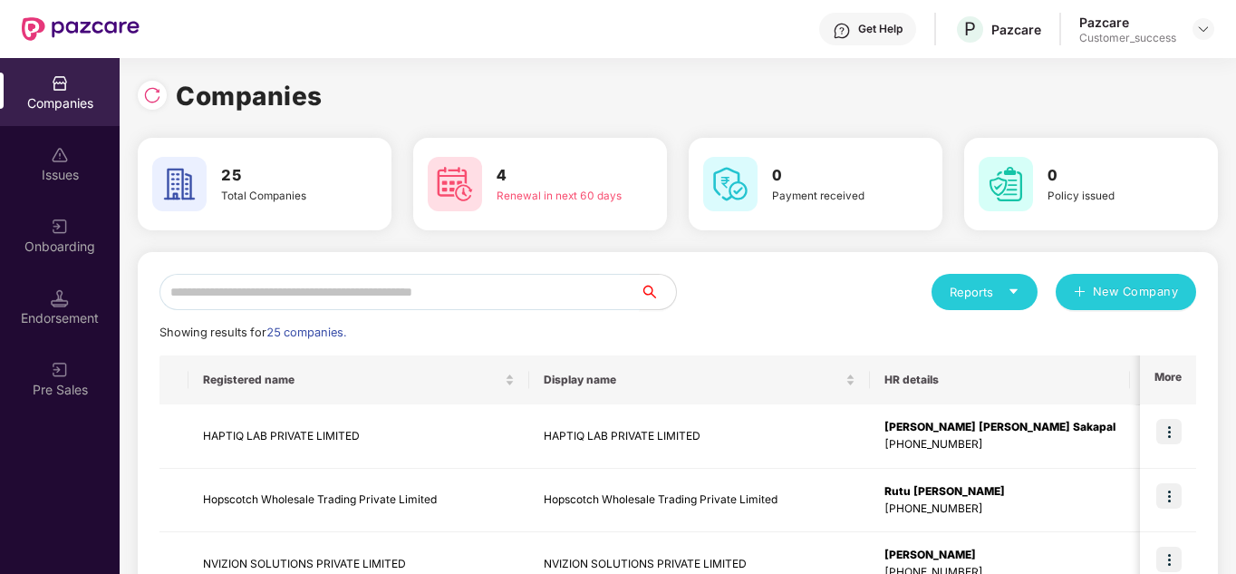
click at [356, 293] on input "text" at bounding box center [400, 292] width 480 height 36
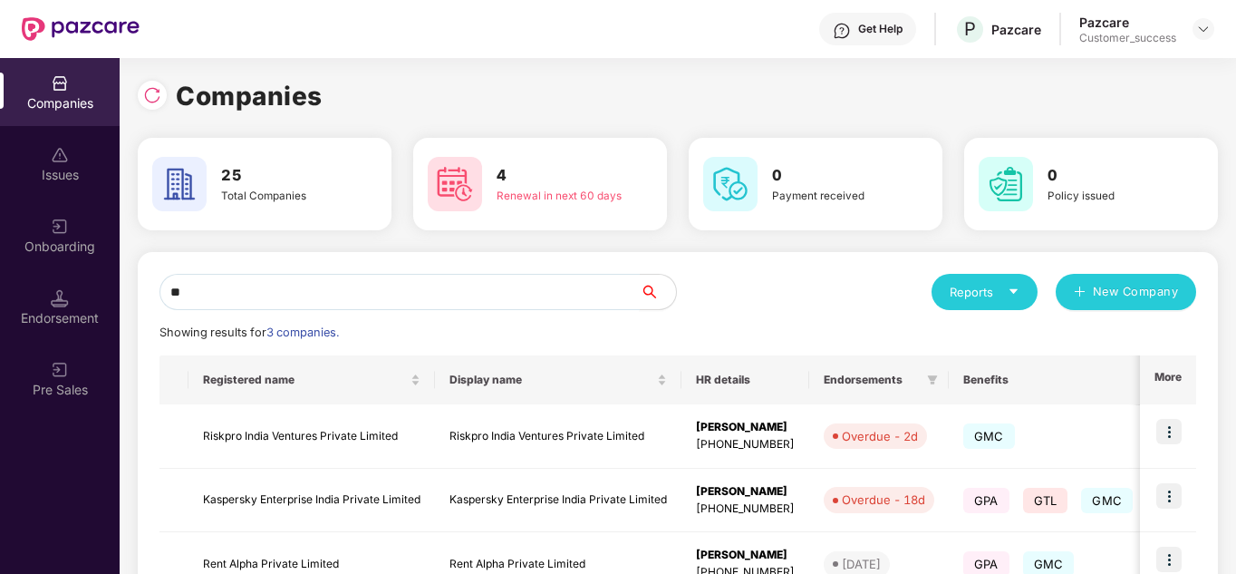
type input "*"
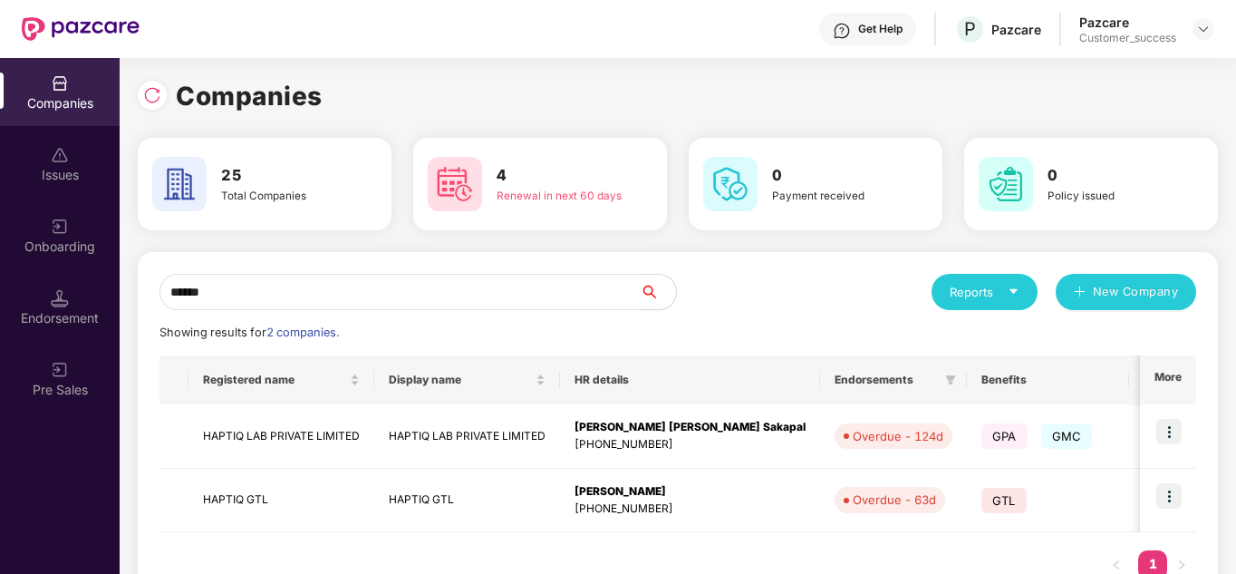
type input "******"
click at [1186, 24] on div "Pazcare Customer_success" at bounding box center [1146, 30] width 135 height 32
click at [1194, 27] on div at bounding box center [1204, 29] width 22 height 22
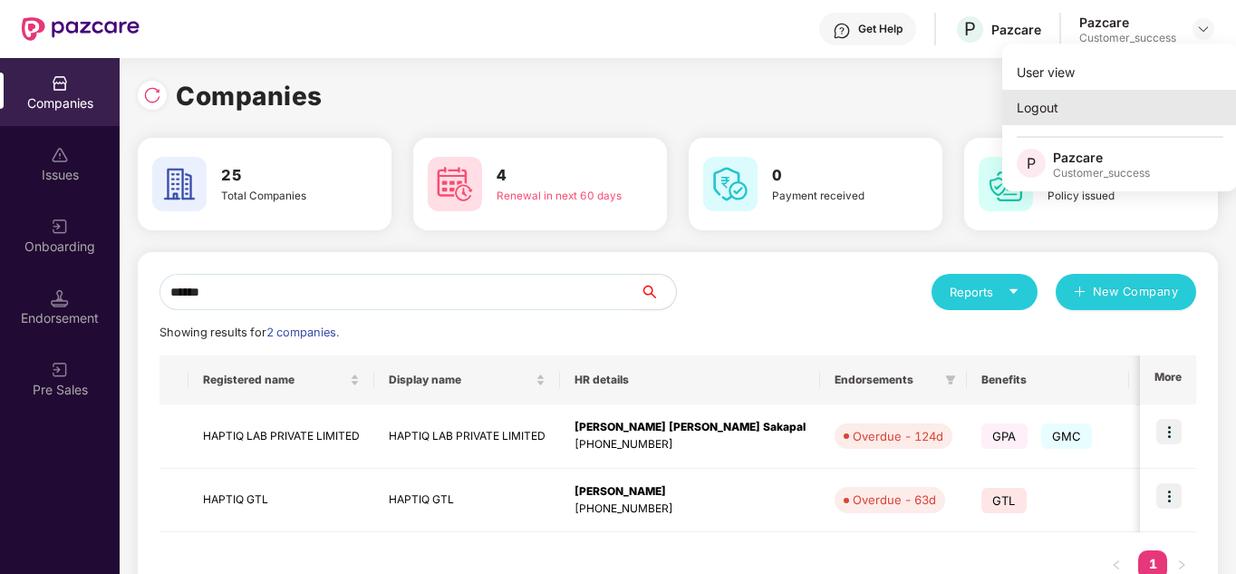
click at [1053, 103] on div "Logout" at bounding box center [1120, 107] width 236 height 35
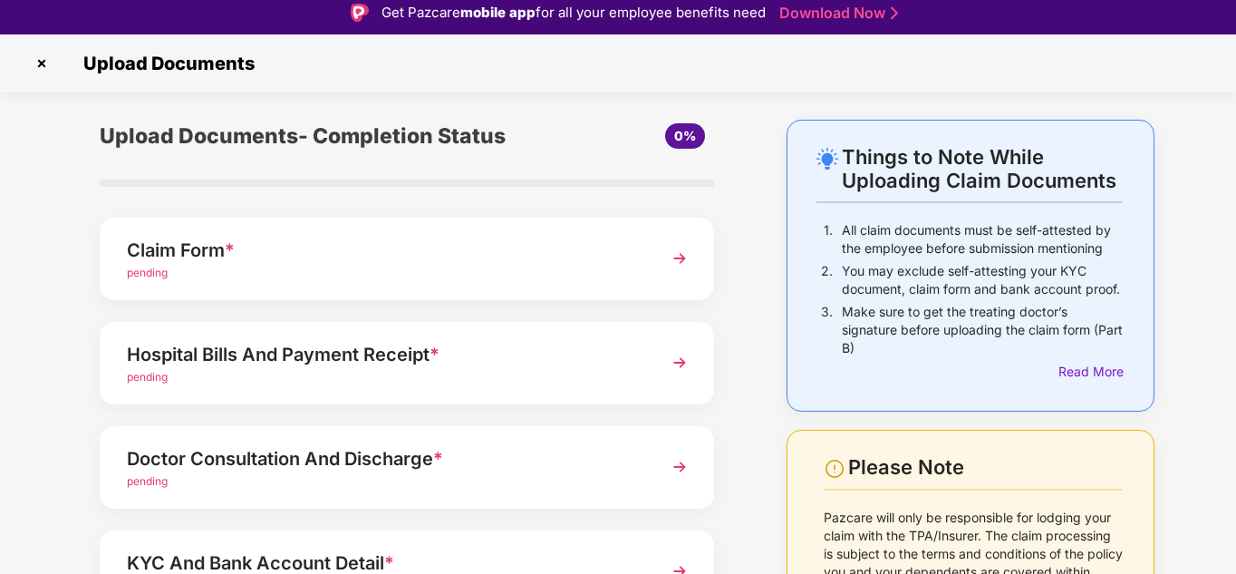
scroll to position [7, 0]
